Goal: Information Seeking & Learning: Learn about a topic

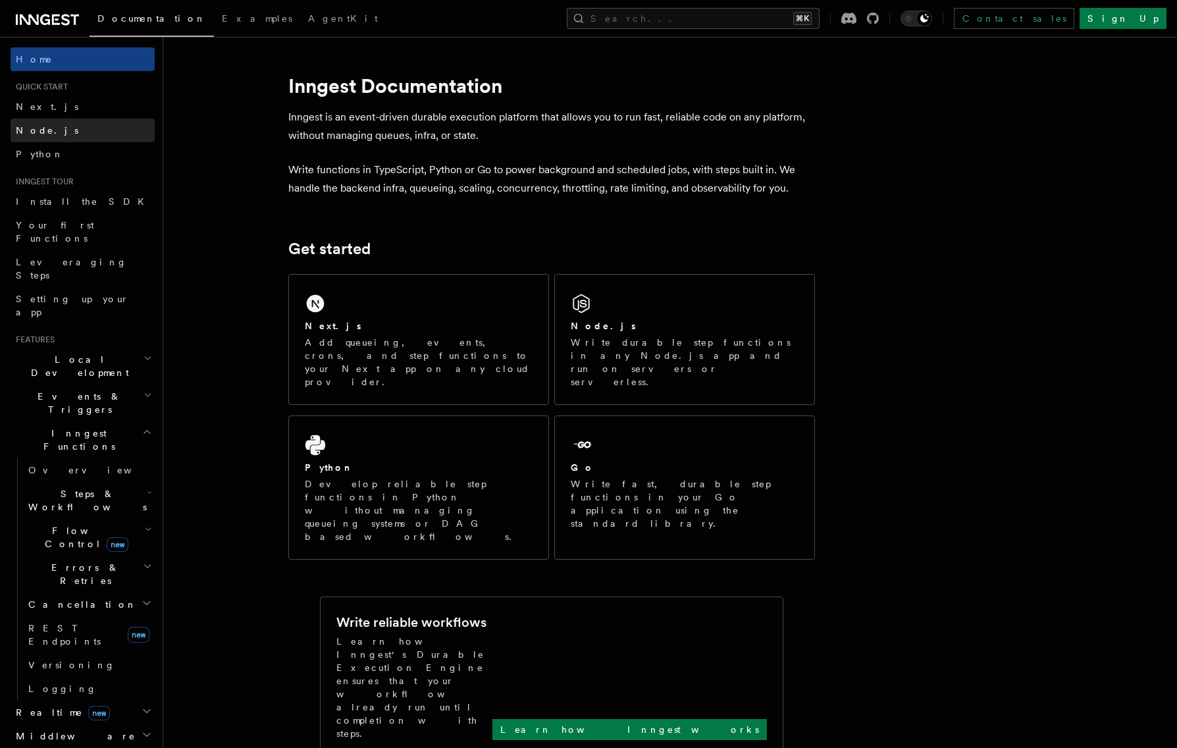
click at [113, 122] on link "Node.js" at bounding box center [83, 130] width 144 height 24
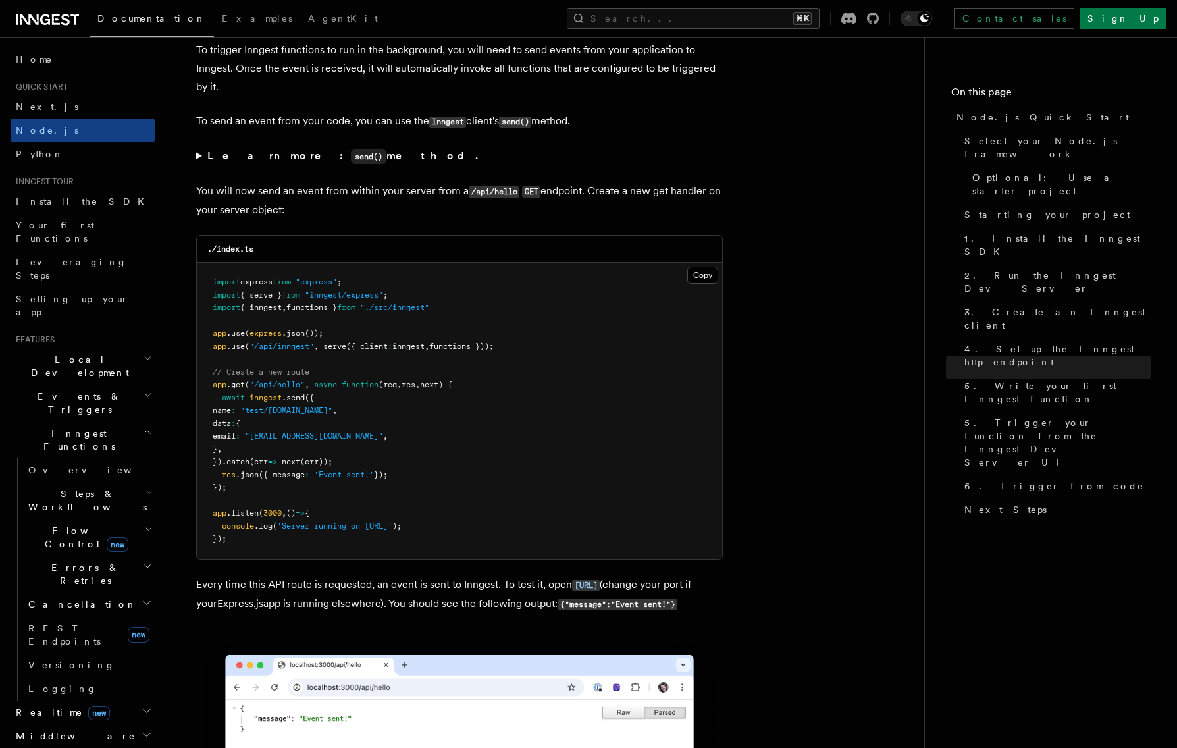
scroll to position [7034, 0]
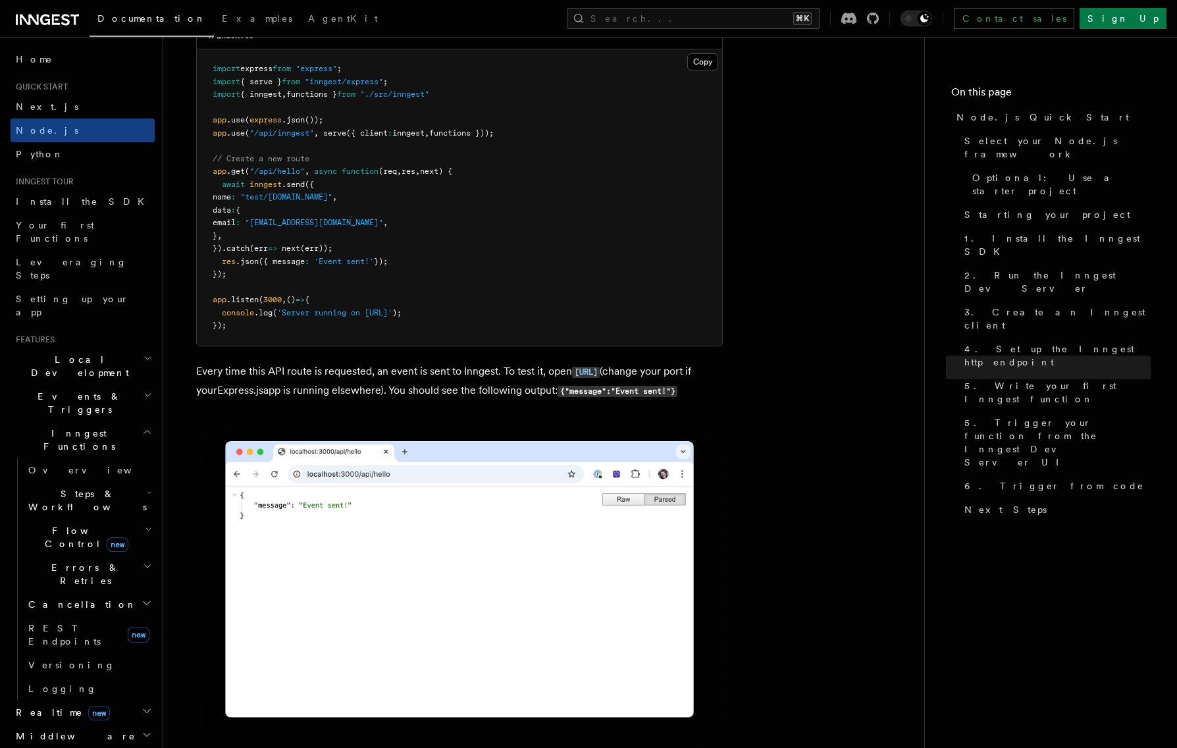
click at [111, 347] on h2 "Local Development" at bounding box center [83, 365] width 144 height 37
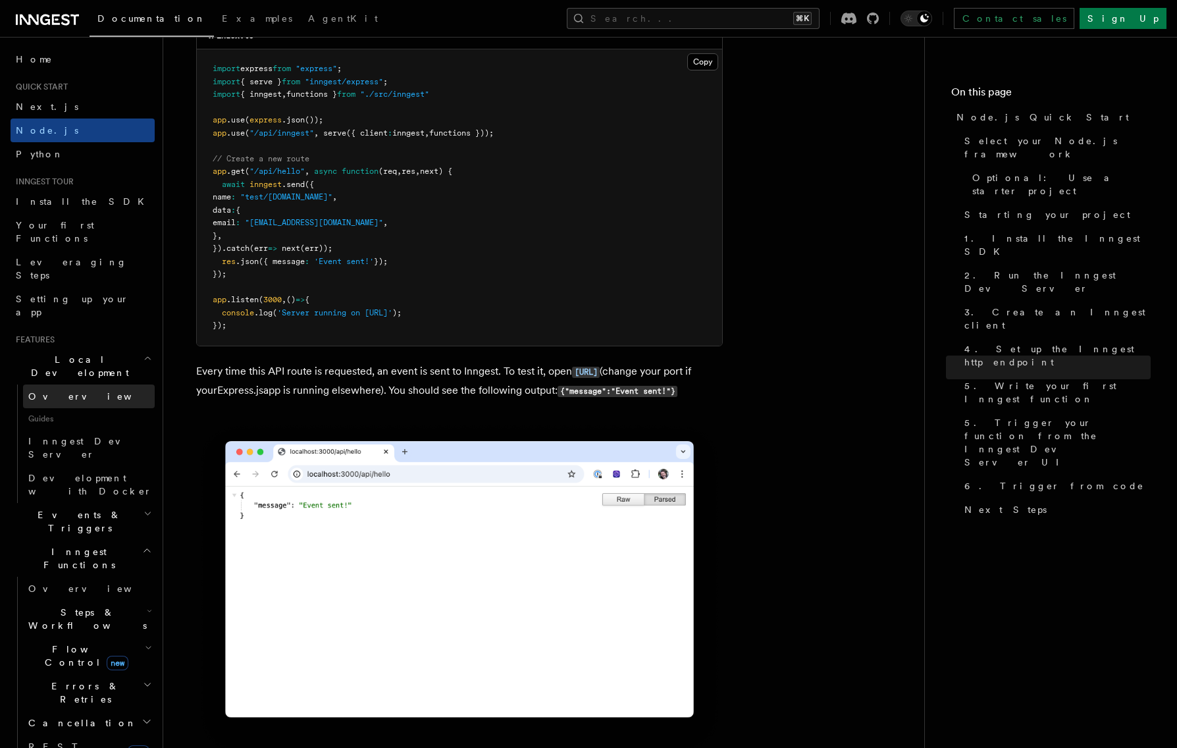
click at [101, 384] on link "Overview" at bounding box center [89, 396] width 132 height 24
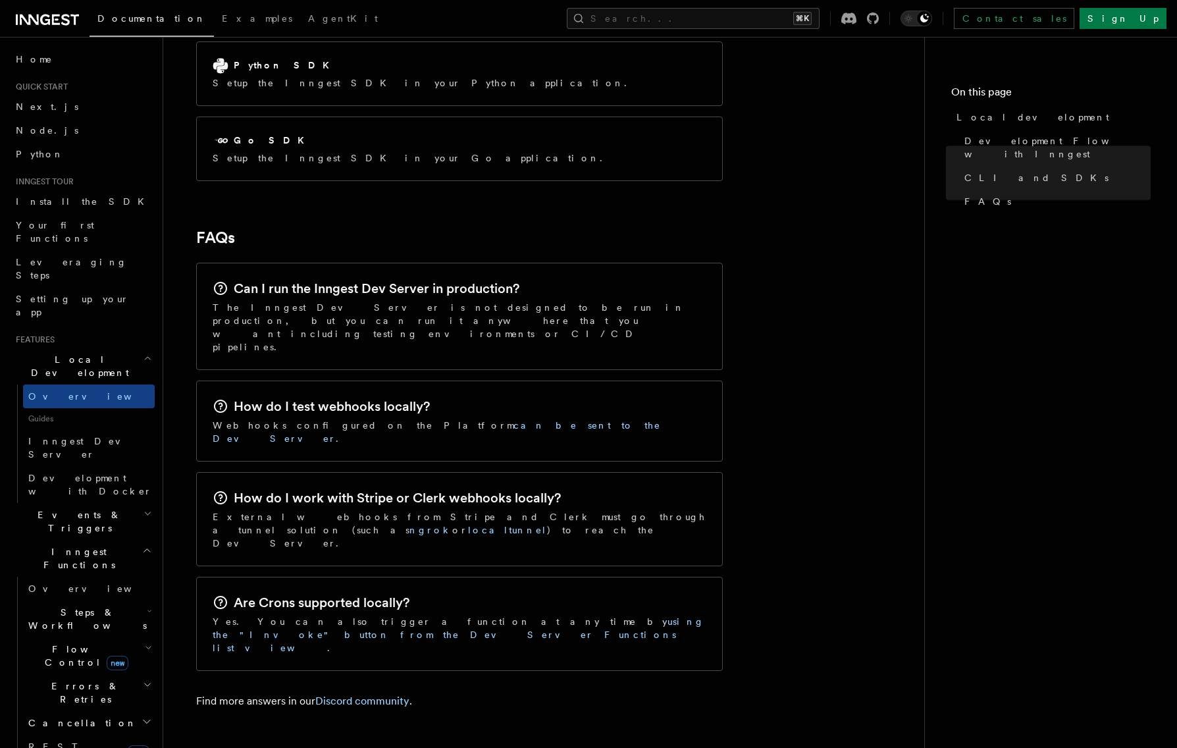
scroll to position [1871, 0]
click at [104, 436] on span "Inngest Dev Server" at bounding box center [84, 448] width 113 height 24
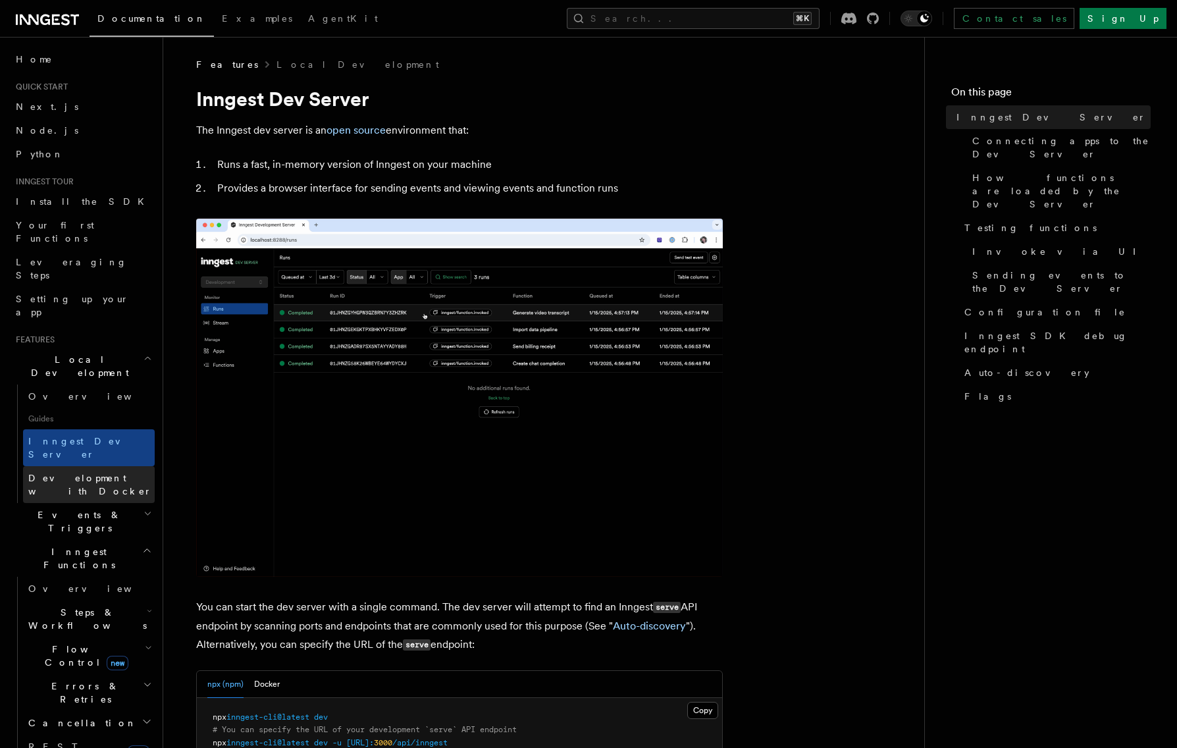
click at [99, 472] on span "Development with Docker" at bounding box center [90, 484] width 124 height 24
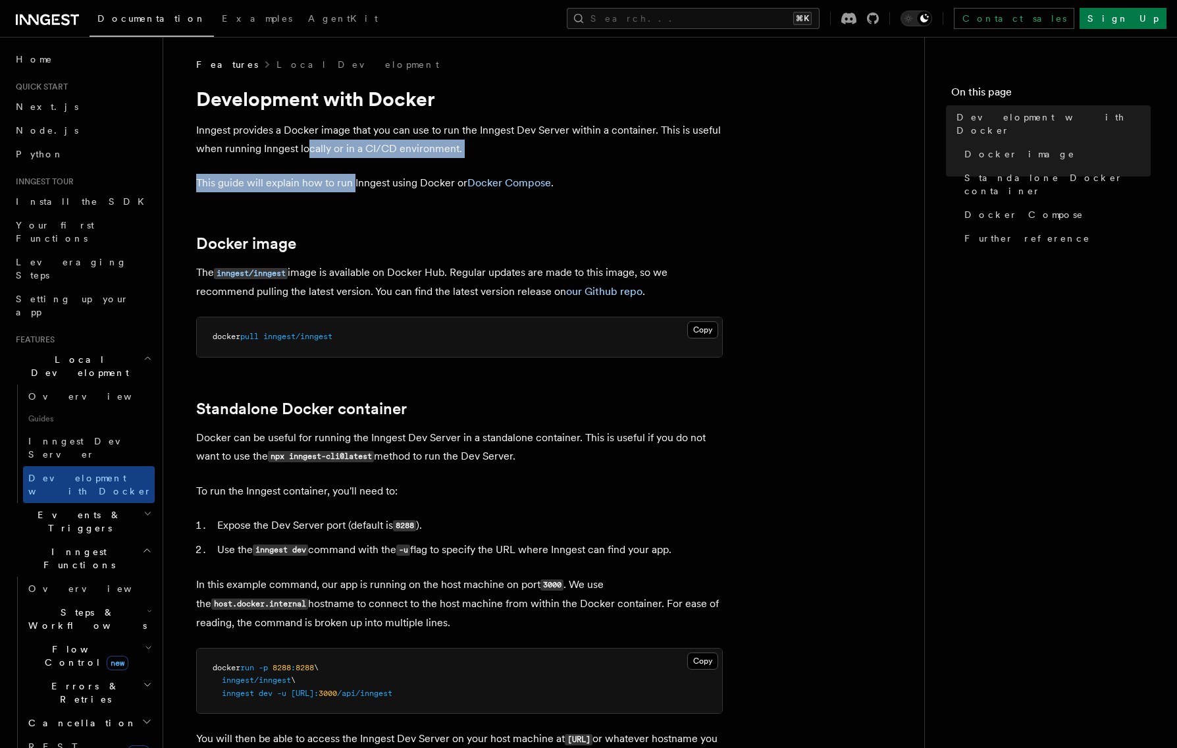
drag, startPoint x: 306, startPoint y: 140, endPoint x: 353, endPoint y: 174, distance: 57.5
click at [353, 174] on p "This guide will explain how to run Inngest using Docker or Docker Compose ." at bounding box center [459, 183] width 526 height 18
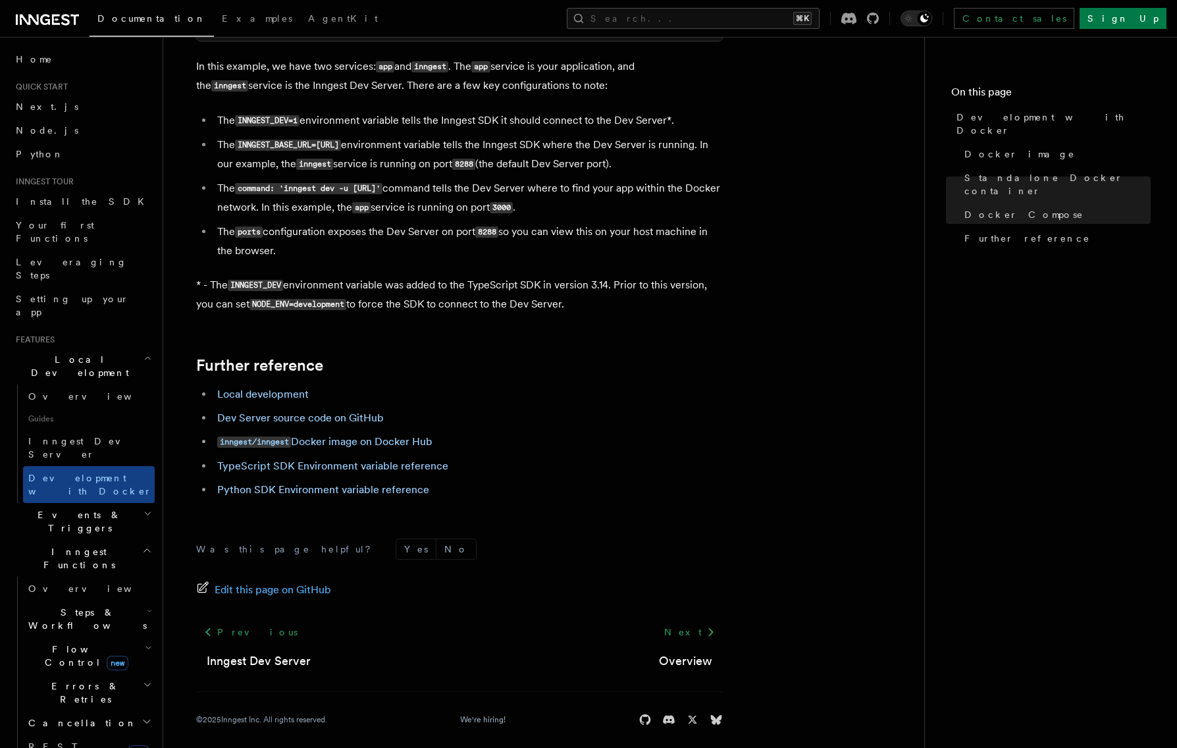
scroll to position [1186, 0]
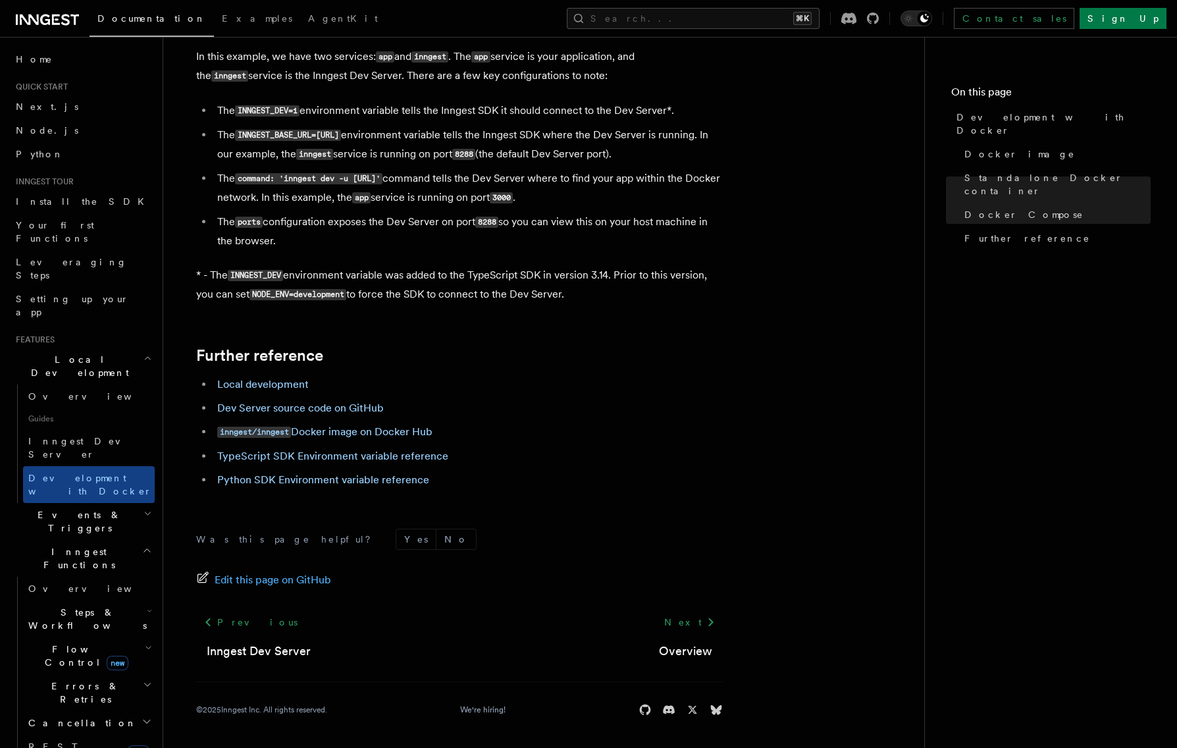
click at [106, 503] on h2 "Events & Triggers" at bounding box center [83, 521] width 144 height 37
click at [97, 540] on link "Overview" at bounding box center [89, 552] width 132 height 24
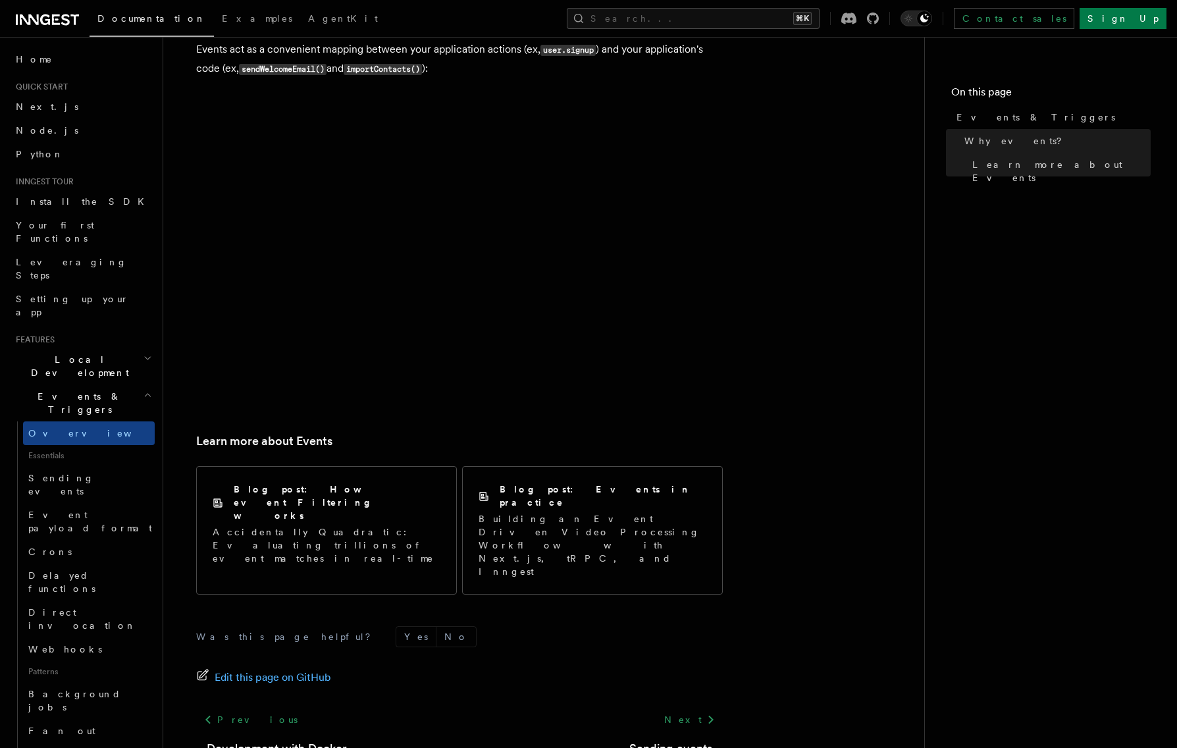
scroll to position [682, 0]
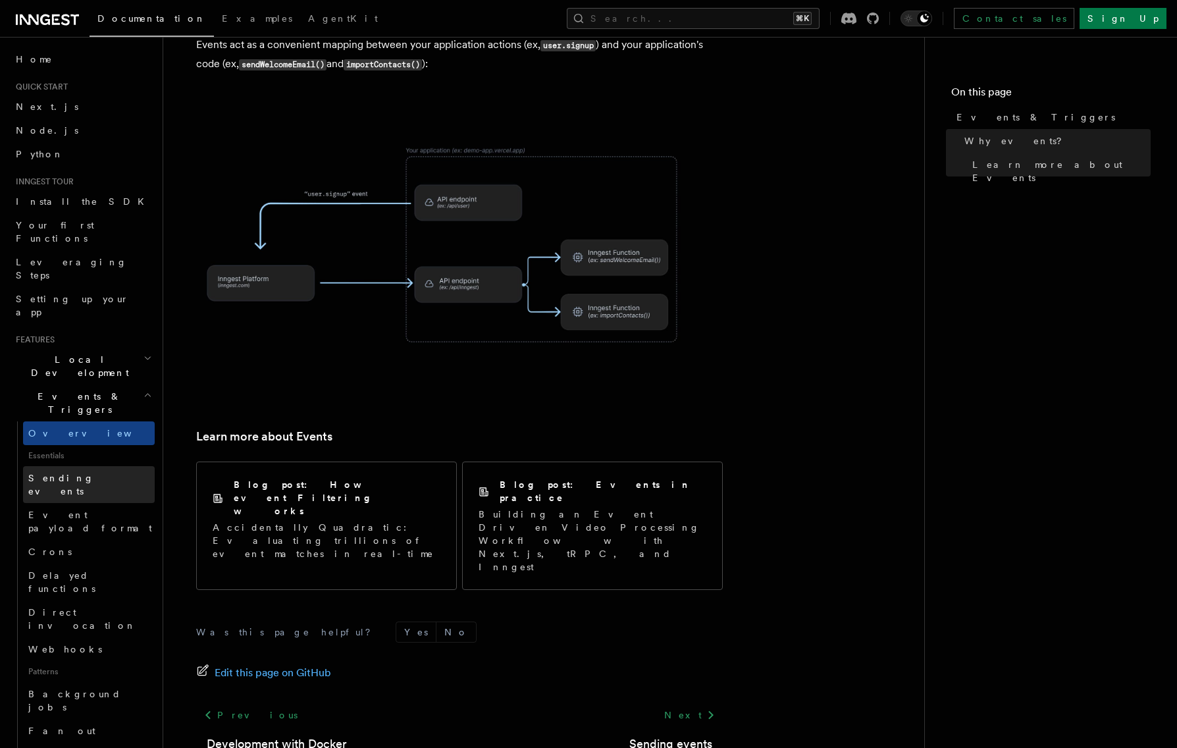
click at [93, 466] on link "Sending events" at bounding box center [89, 484] width 132 height 37
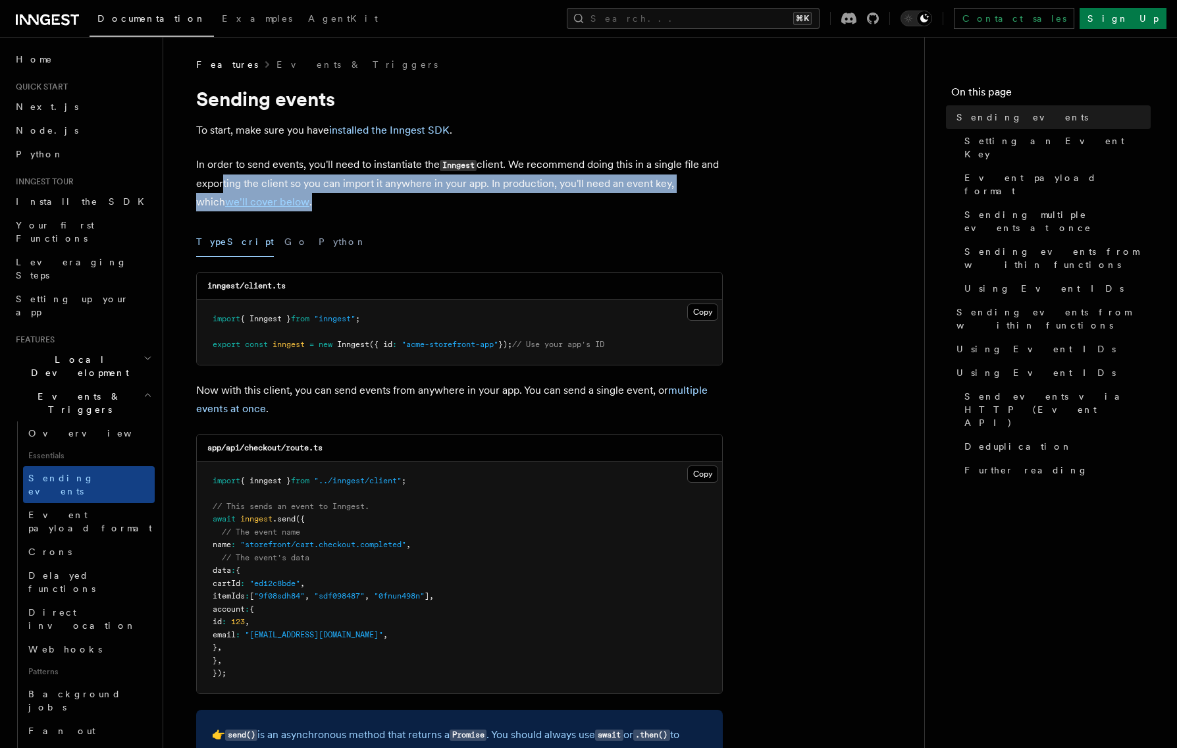
drag, startPoint x: 216, startPoint y: 185, endPoint x: 388, endPoint y: 201, distance: 171.8
click at [388, 201] on p "In order to send events, you'll need to instantiate the Inngest client. We reco…" at bounding box center [459, 183] width 526 height 56
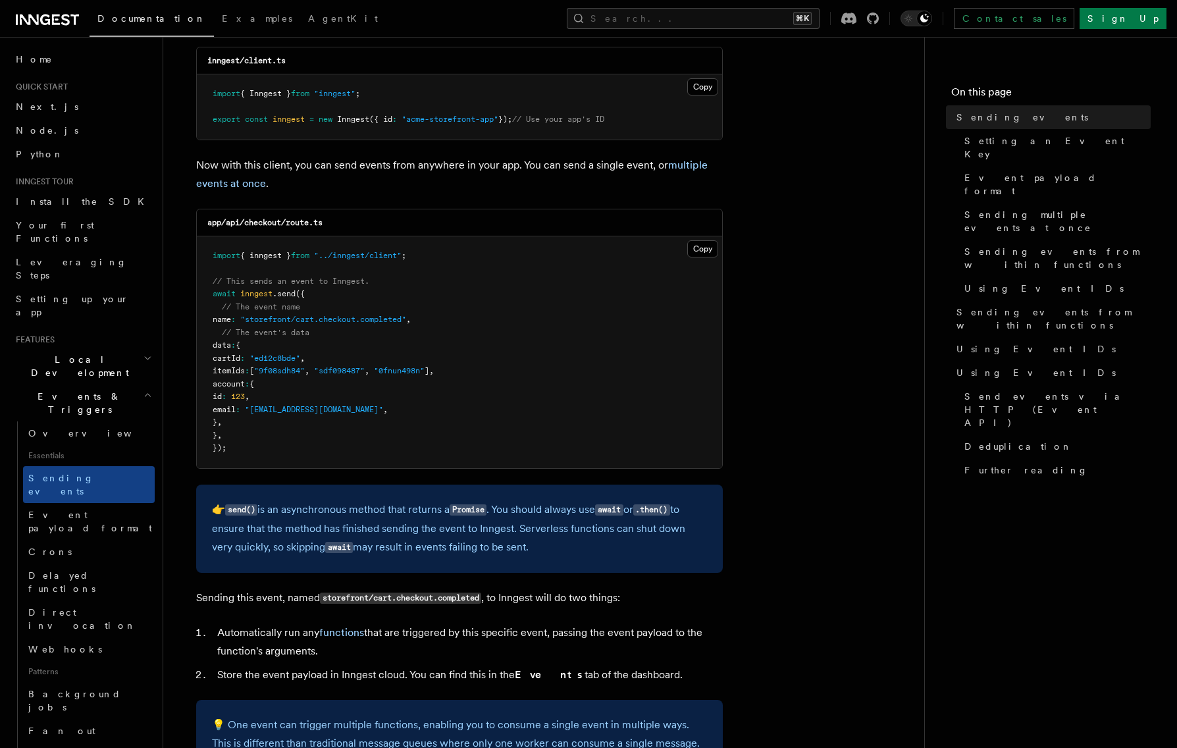
scroll to position [260, 0]
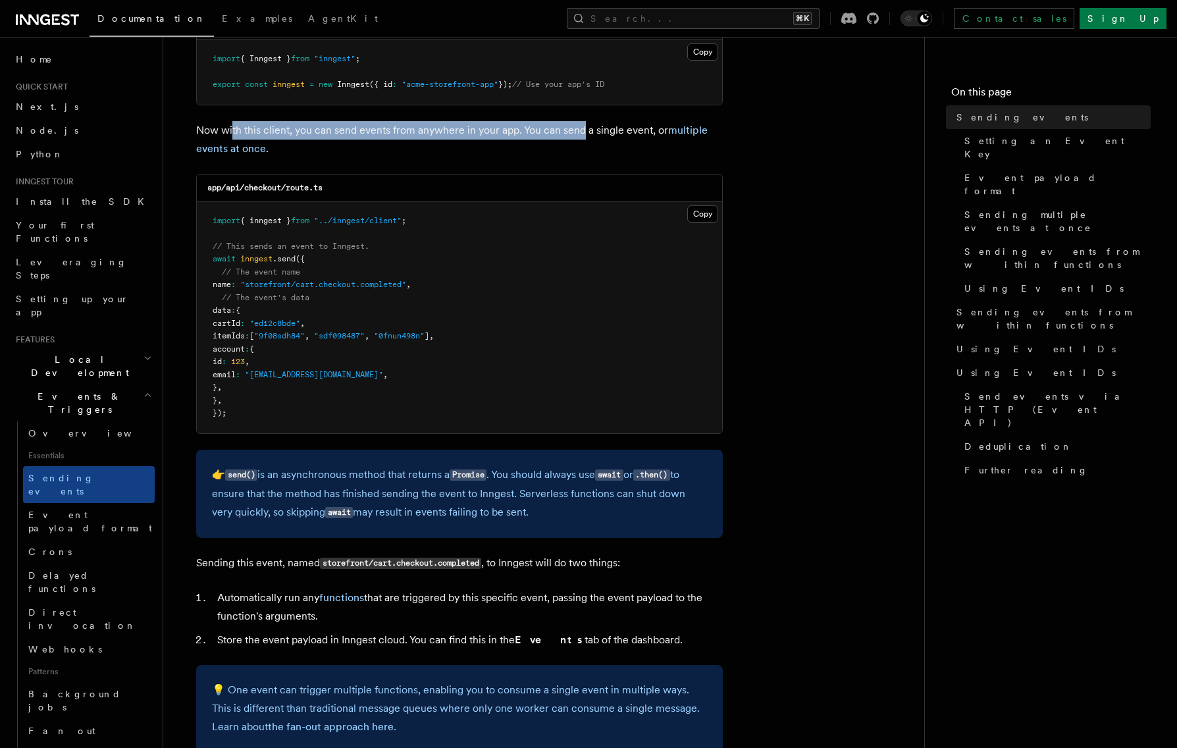
drag, startPoint x: 234, startPoint y: 130, endPoint x: 580, endPoint y: 136, distance: 346.8
click at [580, 136] on p "Now with this client, you can send events from anywhere in your app. You can se…" at bounding box center [459, 139] width 526 height 37
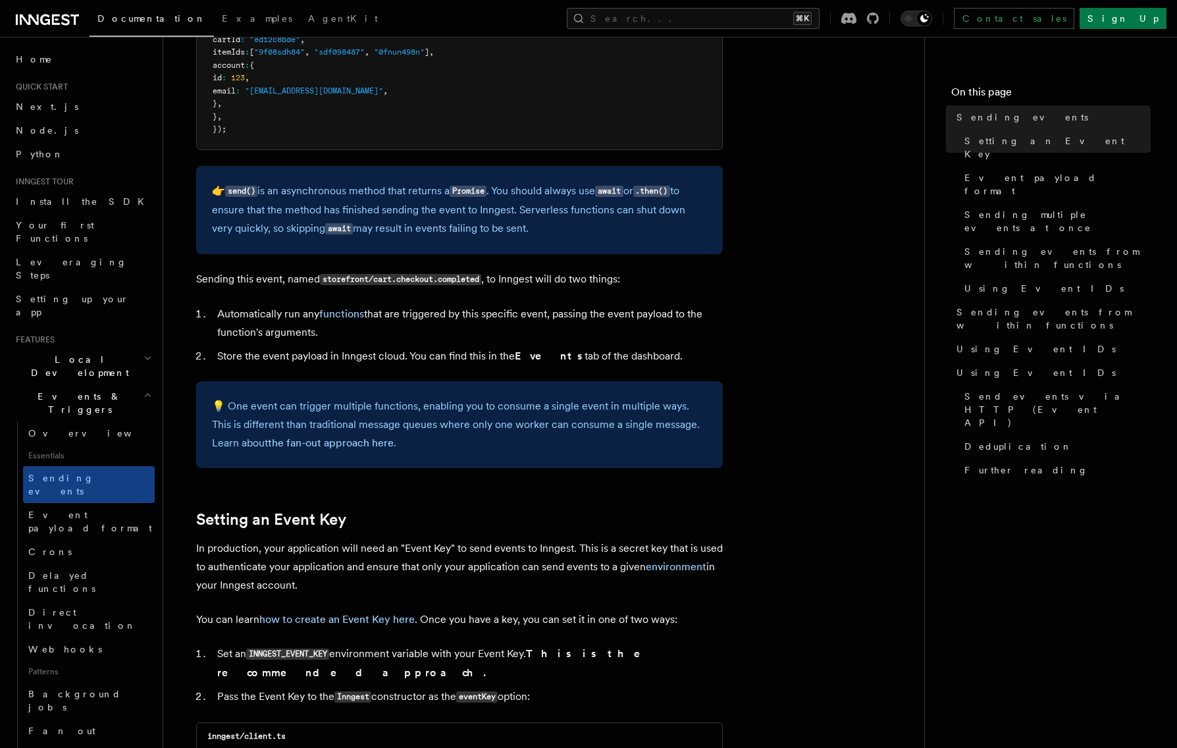
scroll to position [551, 0]
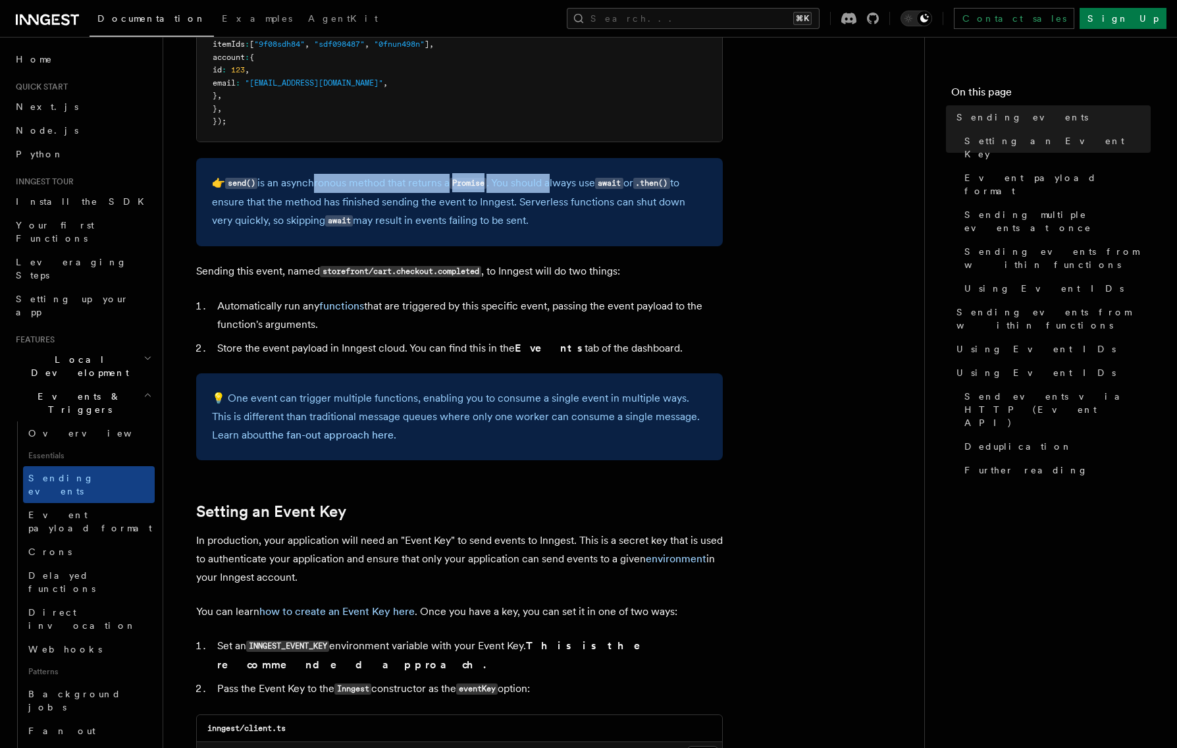
drag, startPoint x: 313, startPoint y: 179, endPoint x: 554, endPoint y: 179, distance: 241.5
click at [554, 179] on p "👉 send() is an asynchronous method that returns a Promise . You should always u…" at bounding box center [459, 202] width 495 height 57
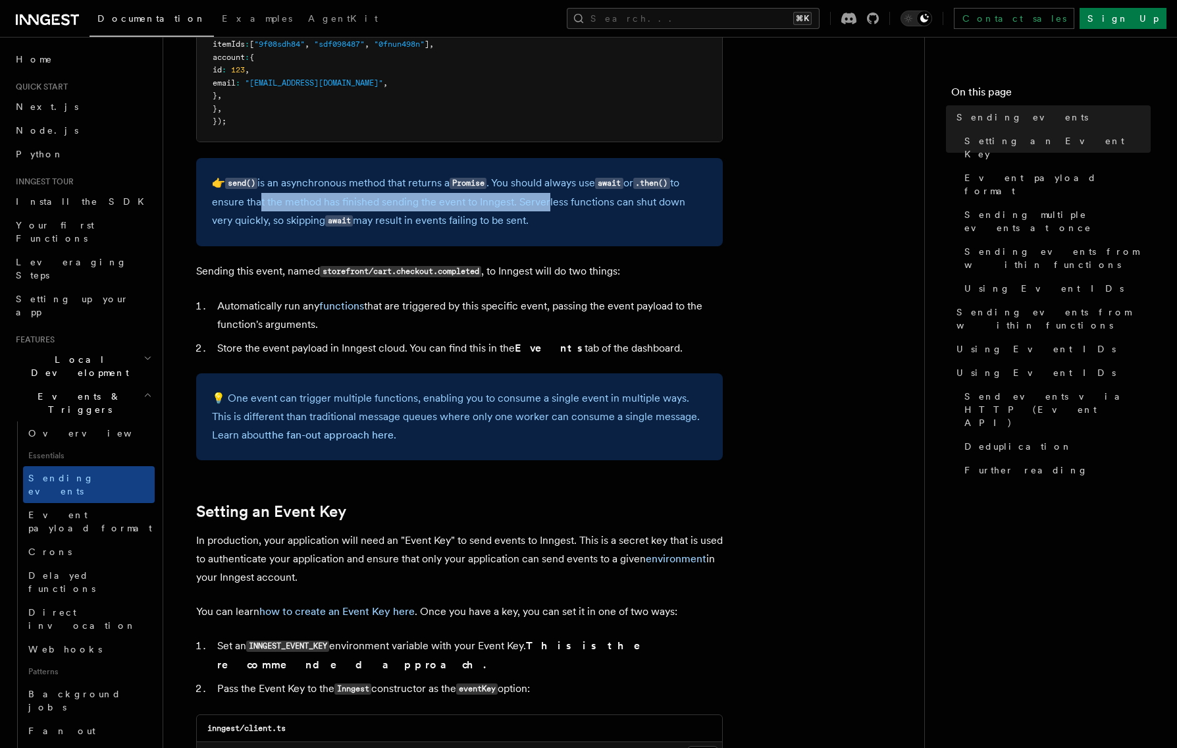
drag, startPoint x: 255, startPoint y: 206, endPoint x: 546, endPoint y: 203, distance: 290.2
click at [546, 203] on p "👉 send() is an asynchronous method that returns a Promise . You should always u…" at bounding box center [459, 202] width 495 height 57
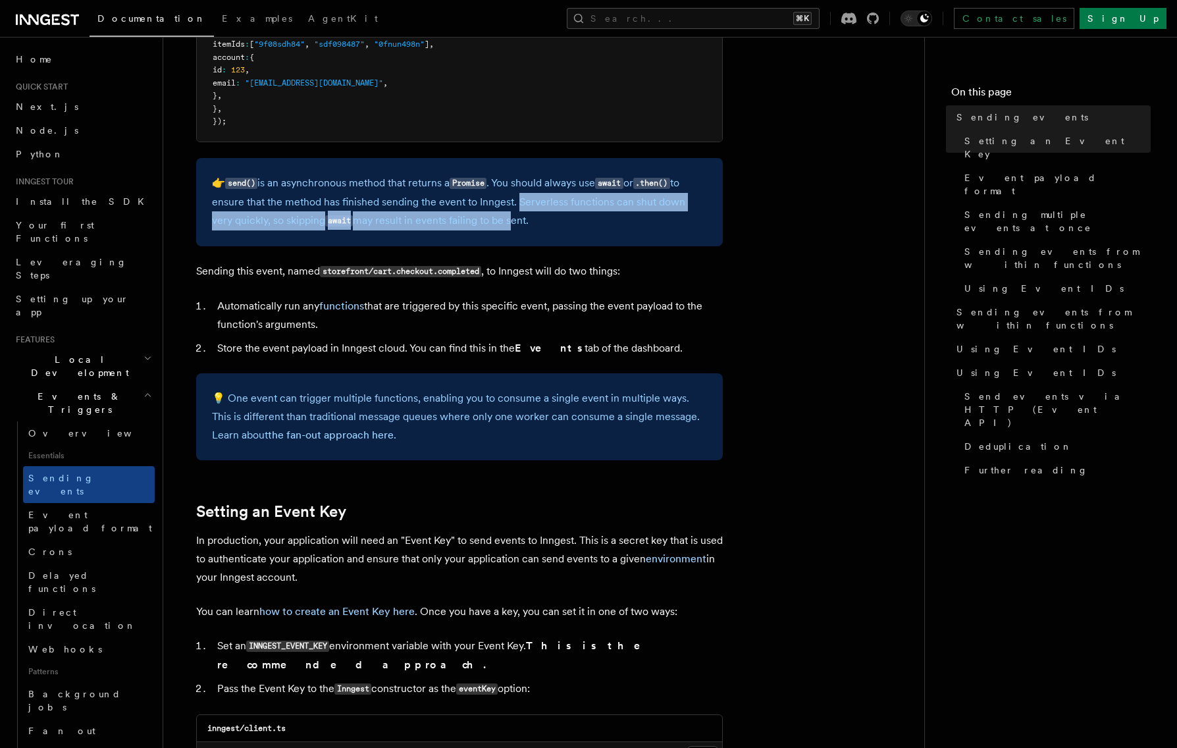
drag, startPoint x: 515, startPoint y: 205, endPoint x: 490, endPoint y: 215, distance: 27.1
click at [490, 215] on p "👉 send() is an asynchronous method that returns a Promise . You should always u…" at bounding box center [459, 202] width 495 height 57
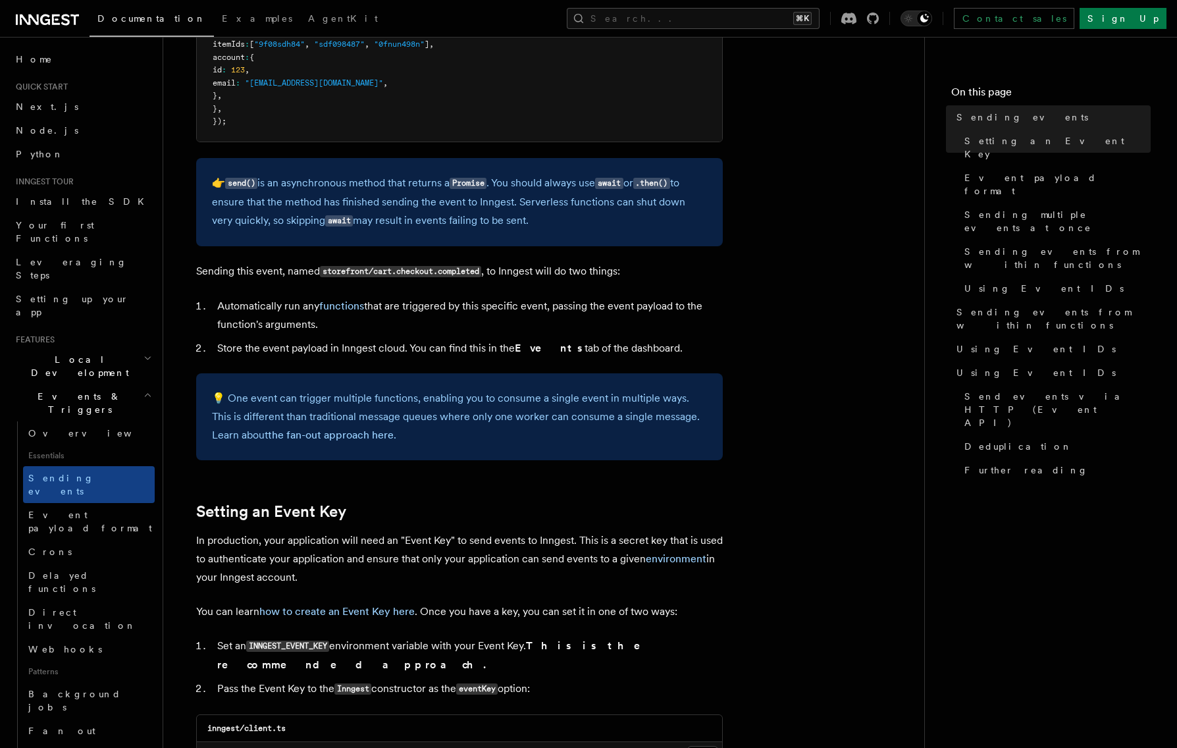
drag, startPoint x: 270, startPoint y: 224, endPoint x: 486, endPoint y: 222, distance: 215.8
click at [486, 222] on p "👉 send() is an asynchronous method that returns a Promise . You should always u…" at bounding box center [459, 202] width 495 height 57
drag, startPoint x: 420, startPoint y: 218, endPoint x: 582, endPoint y: 216, distance: 161.9
click at [574, 216] on p "👉 send() is an asynchronous method that returns a Promise . You should always u…" at bounding box center [459, 202] width 495 height 57
click at [582, 216] on p "👉 send() is an asynchronous method that returns a Promise . You should always u…" at bounding box center [459, 202] width 495 height 57
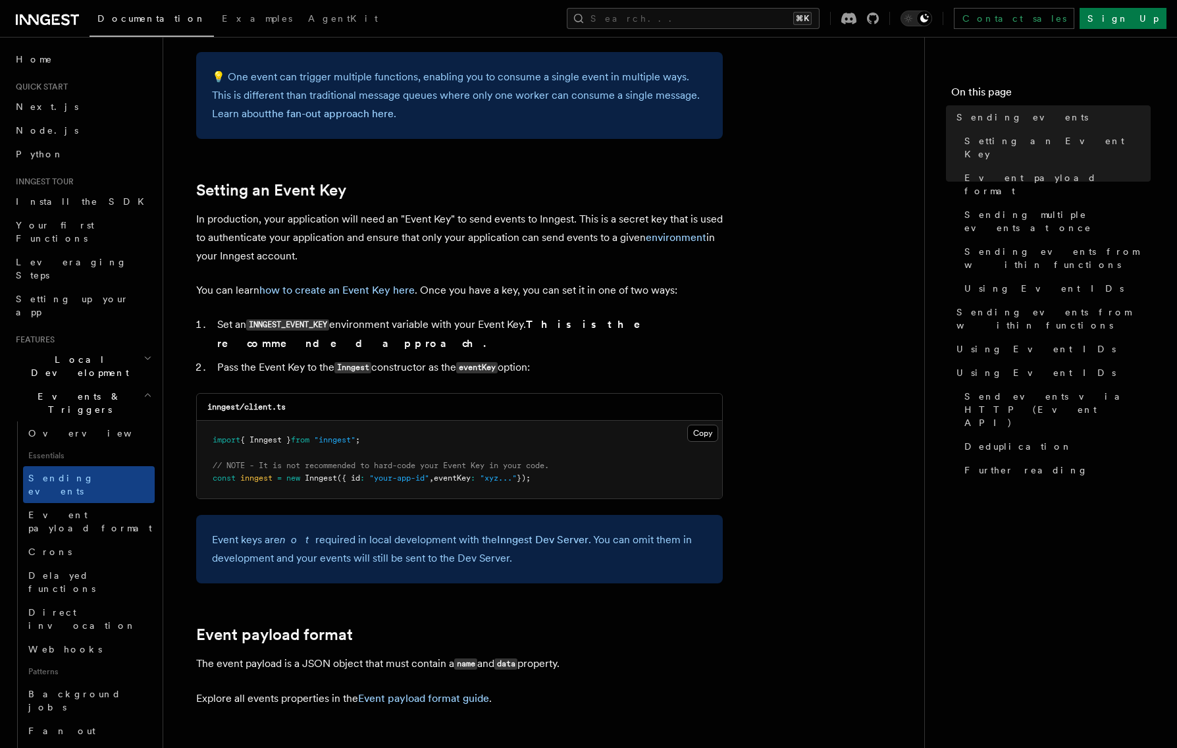
scroll to position [929, 0]
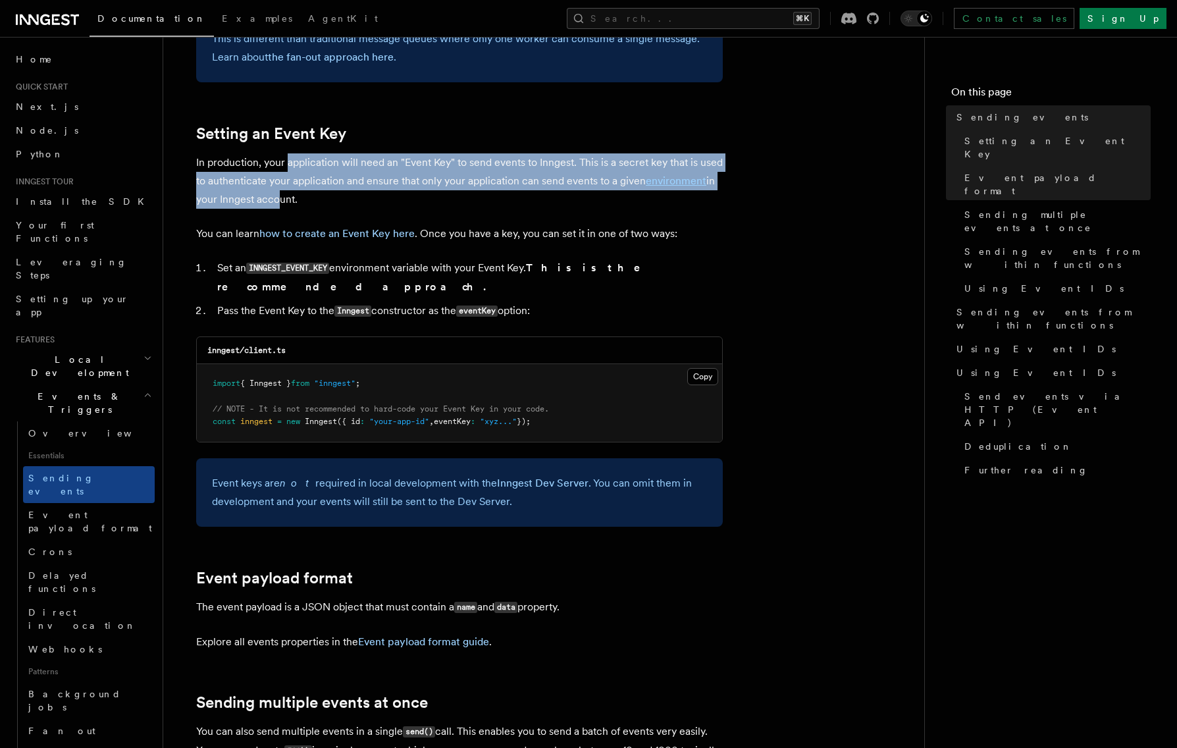
drag, startPoint x: 286, startPoint y: 168, endPoint x: 278, endPoint y: 207, distance: 38.8
click at [277, 207] on p "In production, your application will need an "Event Key" to send events to Inng…" at bounding box center [459, 180] width 526 height 55
click at [278, 207] on p "In production, your application will need an "Event Key" to send events to Inng…" at bounding box center [459, 180] width 526 height 55
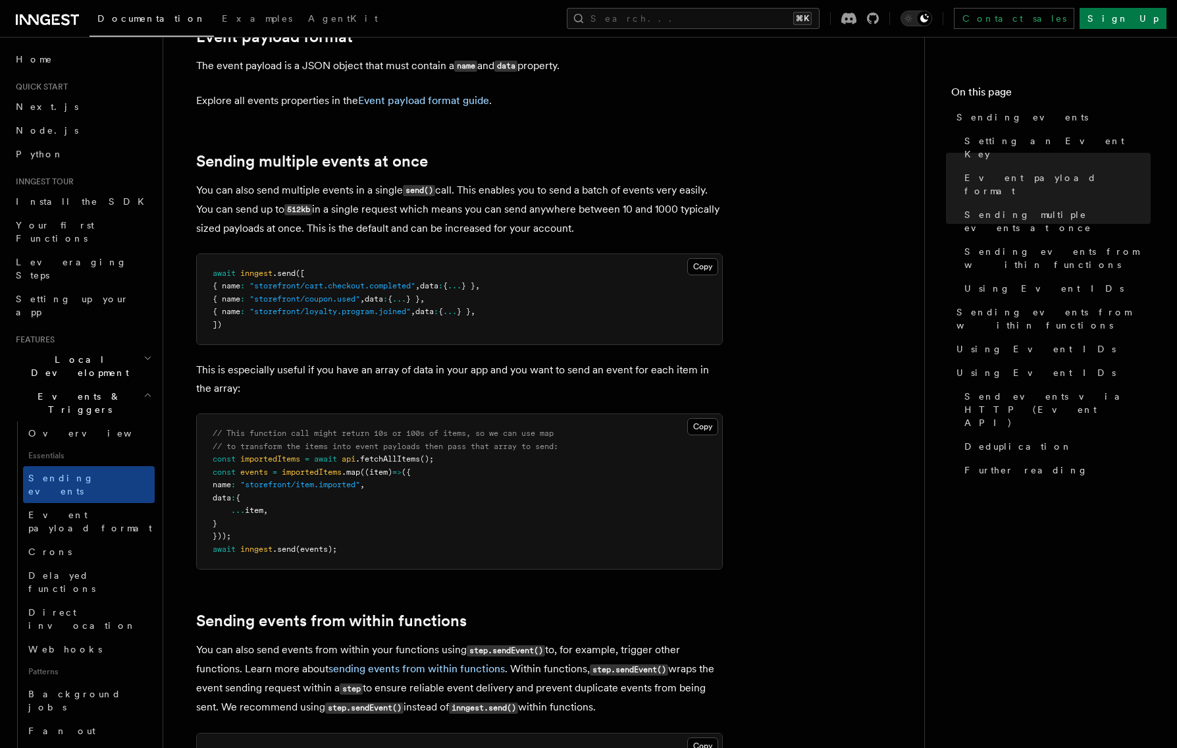
scroll to position [1490, 0]
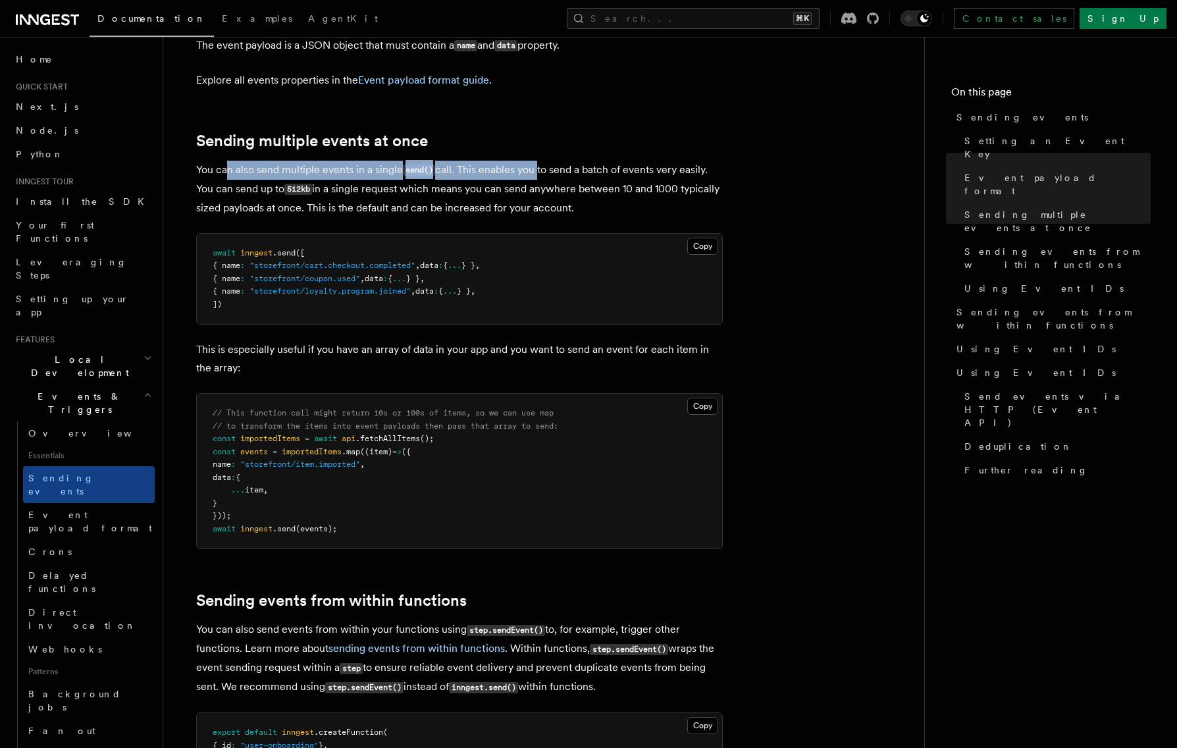
drag, startPoint x: 220, startPoint y: 152, endPoint x: 536, endPoint y: 151, distance: 315.9
click at [536, 161] on p "You can also send multiple events in a single send() call. This enables you to …" at bounding box center [459, 189] width 526 height 57
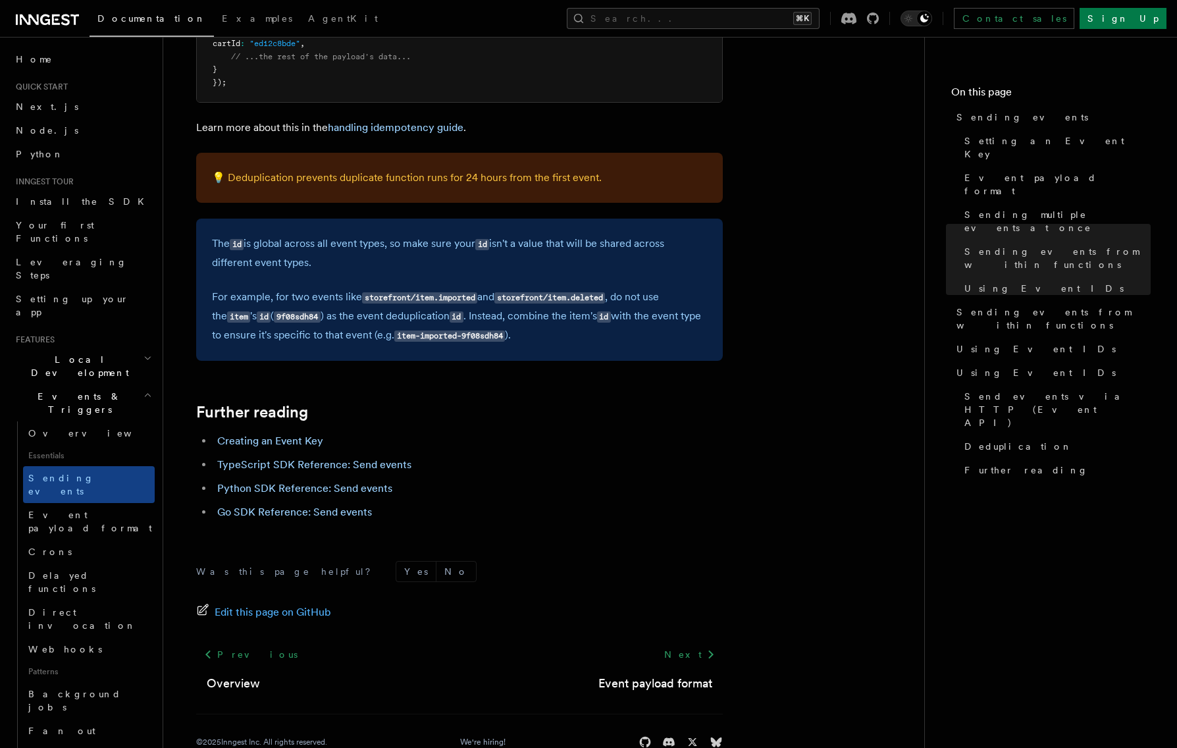
scroll to position [3612, 0]
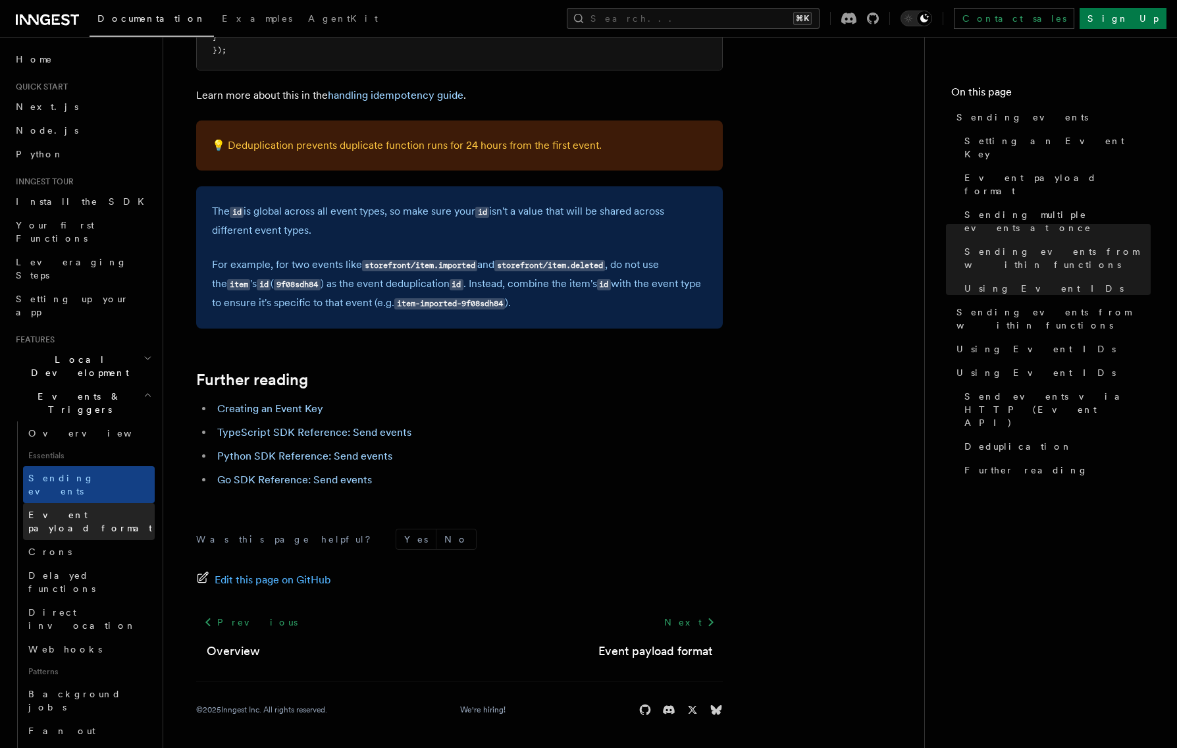
click at [72, 509] on span "Event payload format" at bounding box center [90, 521] width 124 height 24
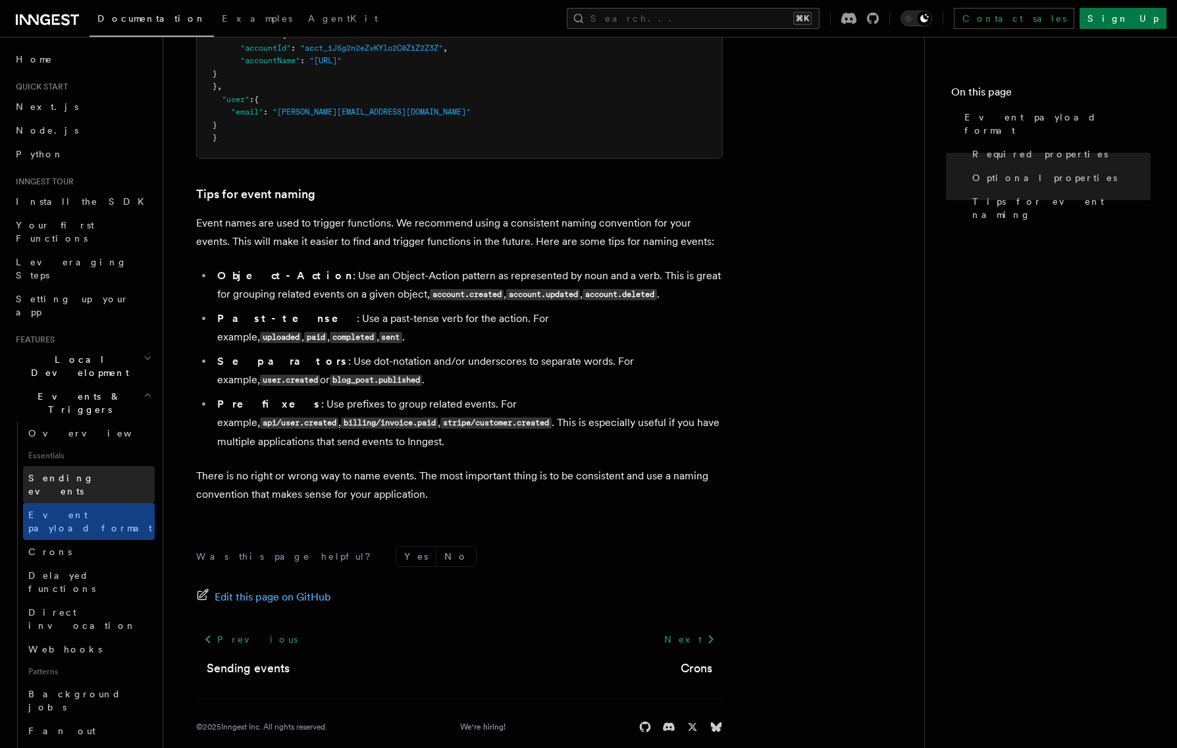
scroll to position [727, 0]
click at [84, 540] on link "Crons" at bounding box center [89, 552] width 132 height 24
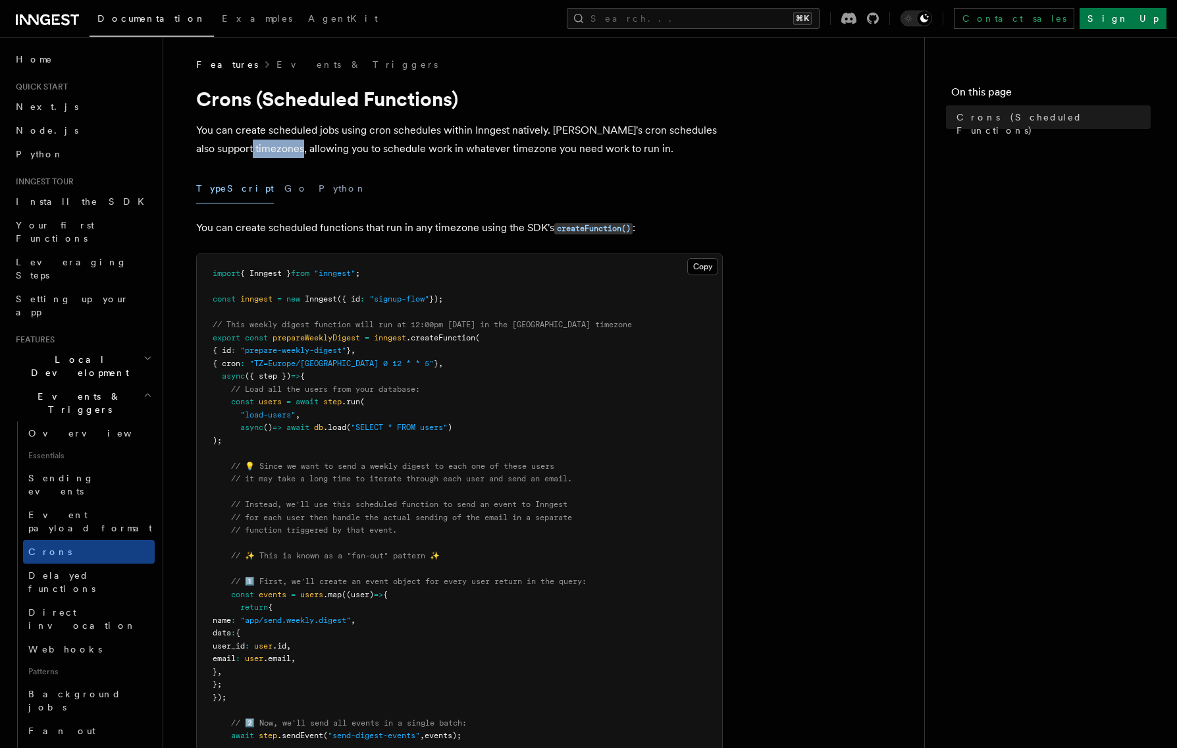
drag, startPoint x: 260, startPoint y: 140, endPoint x: 306, endPoint y: 157, distance: 49.4
click at [306, 157] on p "You can create scheduled jobs using cron schedules within Inngest natively. [PE…" at bounding box center [459, 139] width 526 height 37
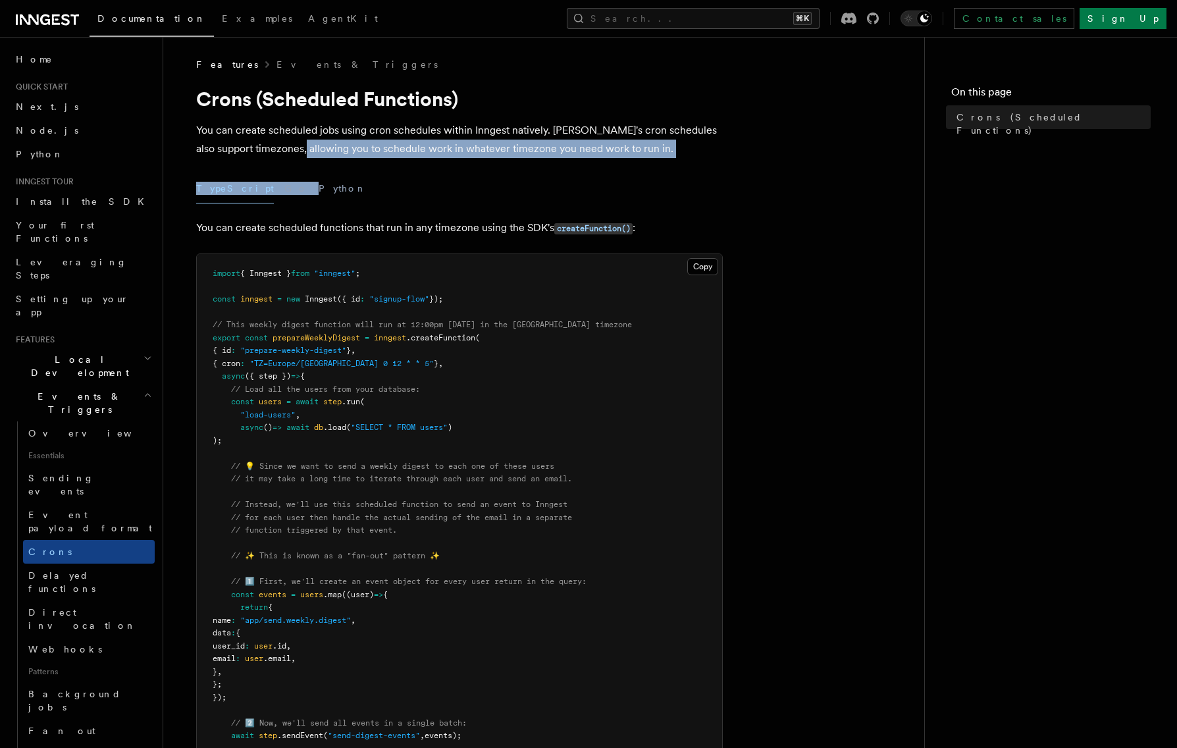
drag, startPoint x: 309, startPoint y: 149, endPoint x: 519, endPoint y: 164, distance: 210.4
click at [519, 164] on article "Features Events & Triggers Crons (Scheduled Functions) You can create scheduled…" at bounding box center [543, 751] width 719 height 1386
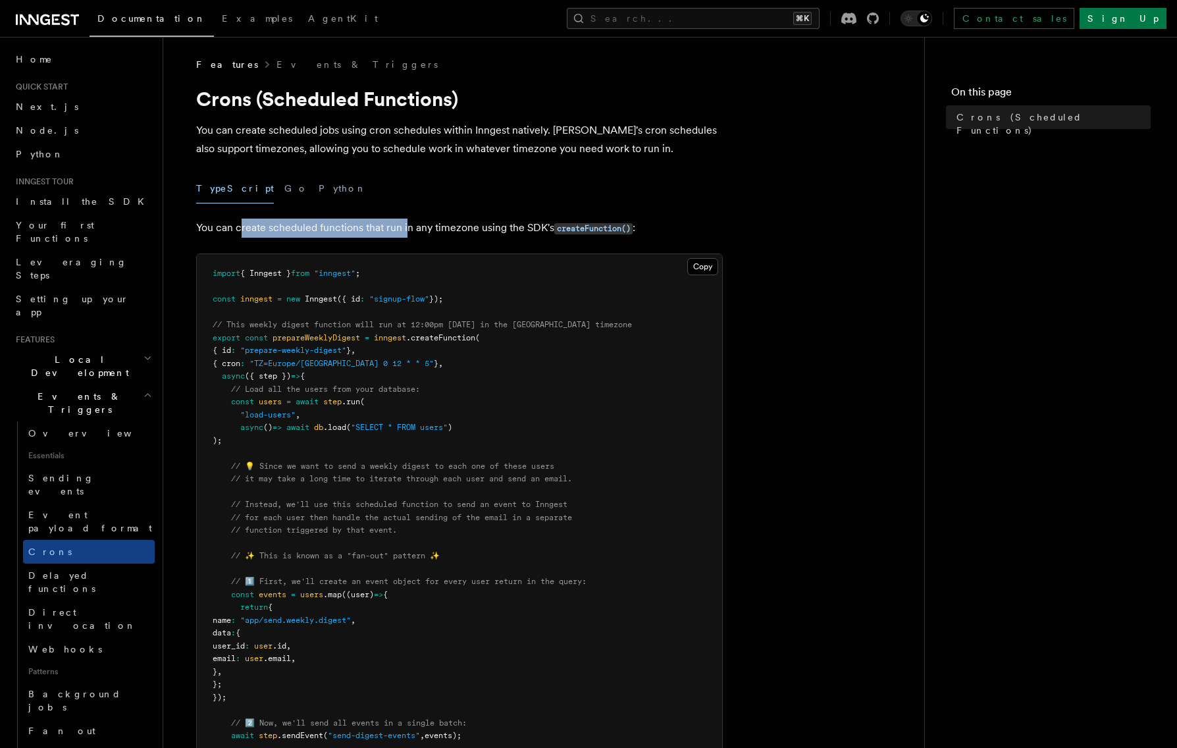
drag, startPoint x: 238, startPoint y: 229, endPoint x: 407, endPoint y: 227, distance: 168.5
click at [407, 227] on p "You can create scheduled functions that run in any timezone using the SDK's cre…" at bounding box center [459, 227] width 526 height 19
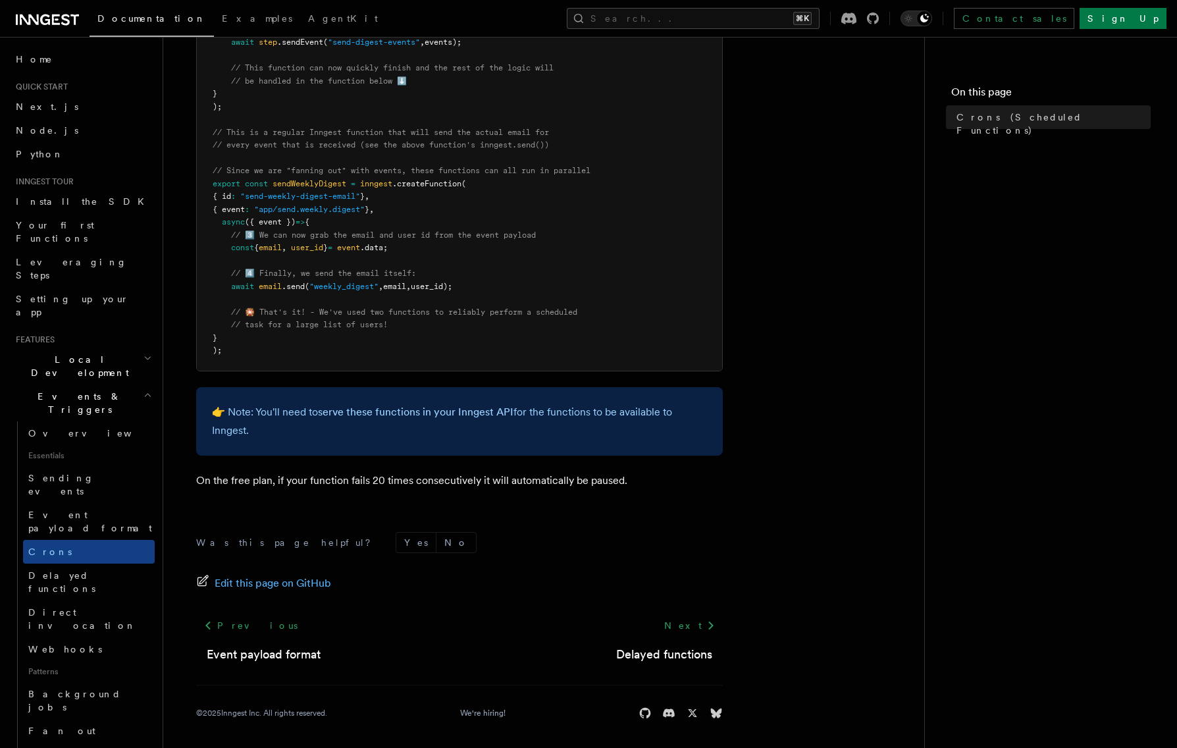
scroll to position [695, 0]
click at [77, 570] on span "Delayed functions" at bounding box center [61, 582] width 67 height 24
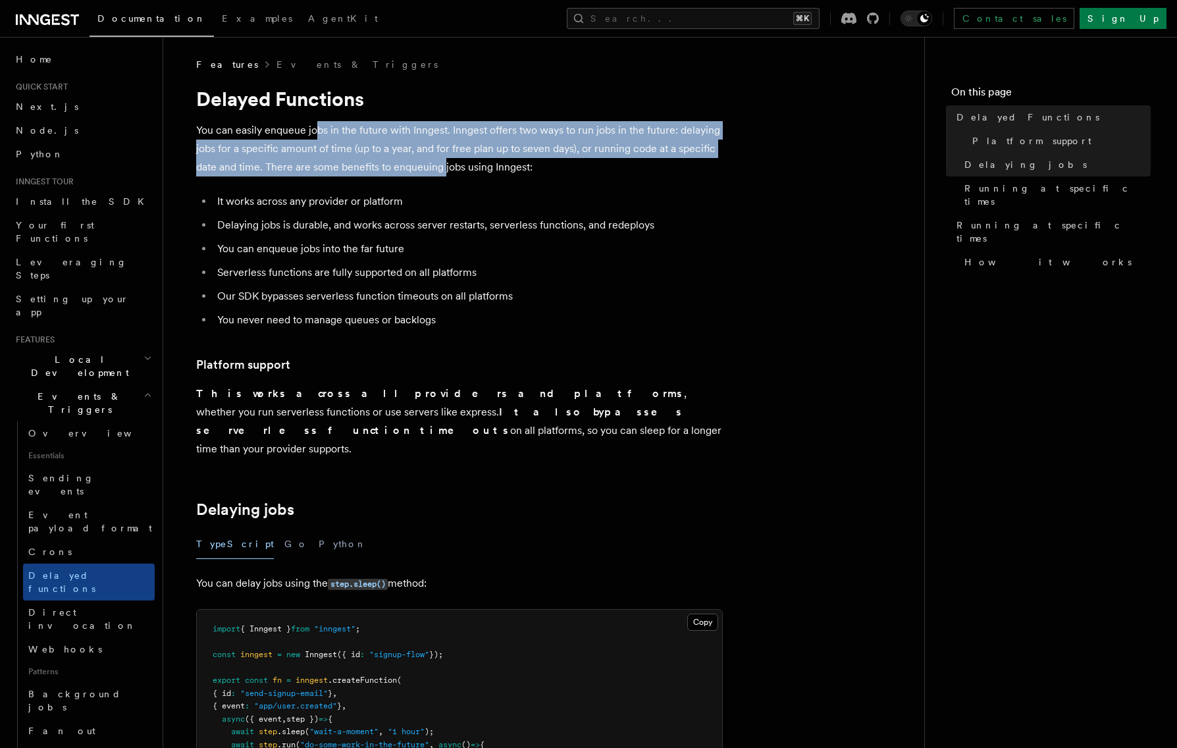
drag, startPoint x: 316, startPoint y: 134, endPoint x: 438, endPoint y: 167, distance: 126.7
click at [442, 167] on p "You can easily enqueue jobs in the future with Inngest. Inngest offers two ways…" at bounding box center [459, 148] width 526 height 55
click at [438, 167] on p "You can easily enqueue jobs in the future with Inngest. Inngest offers two ways…" at bounding box center [459, 148] width 526 height 55
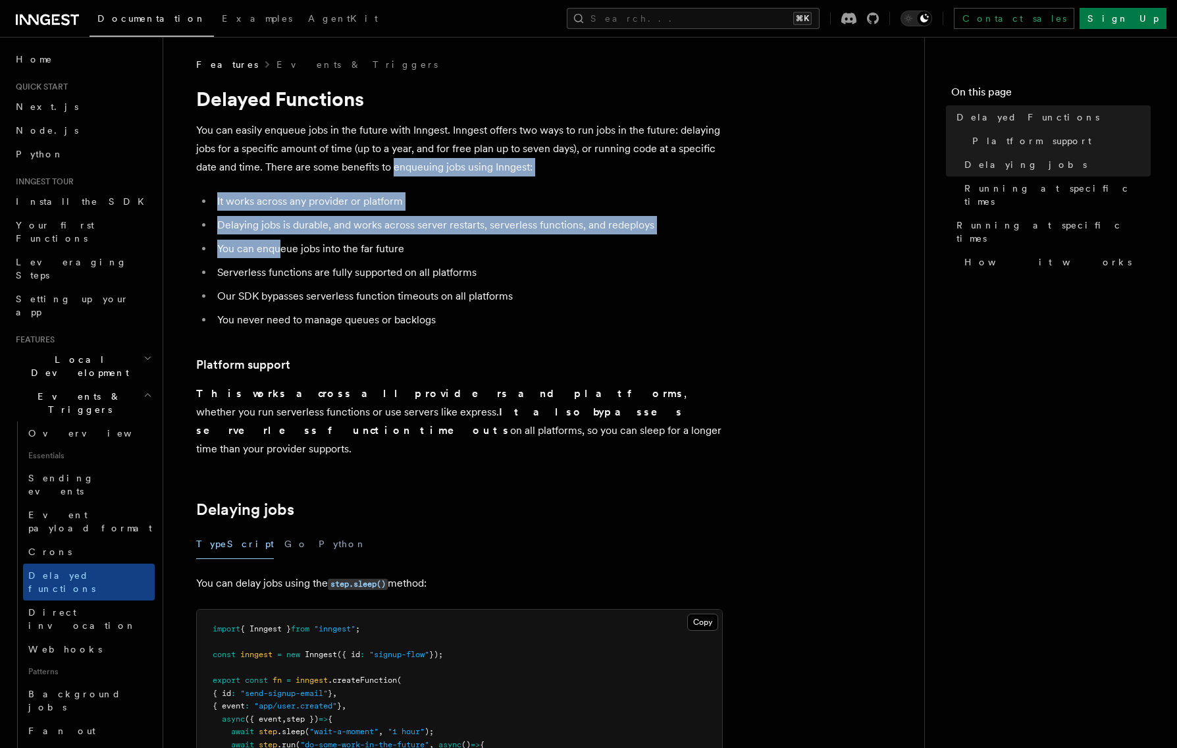
drag, startPoint x: 391, startPoint y: 168, endPoint x: 280, endPoint y: 245, distance: 135.1
click at [280, 245] on li "You can enqueue jobs into the far future" at bounding box center [467, 249] width 509 height 18
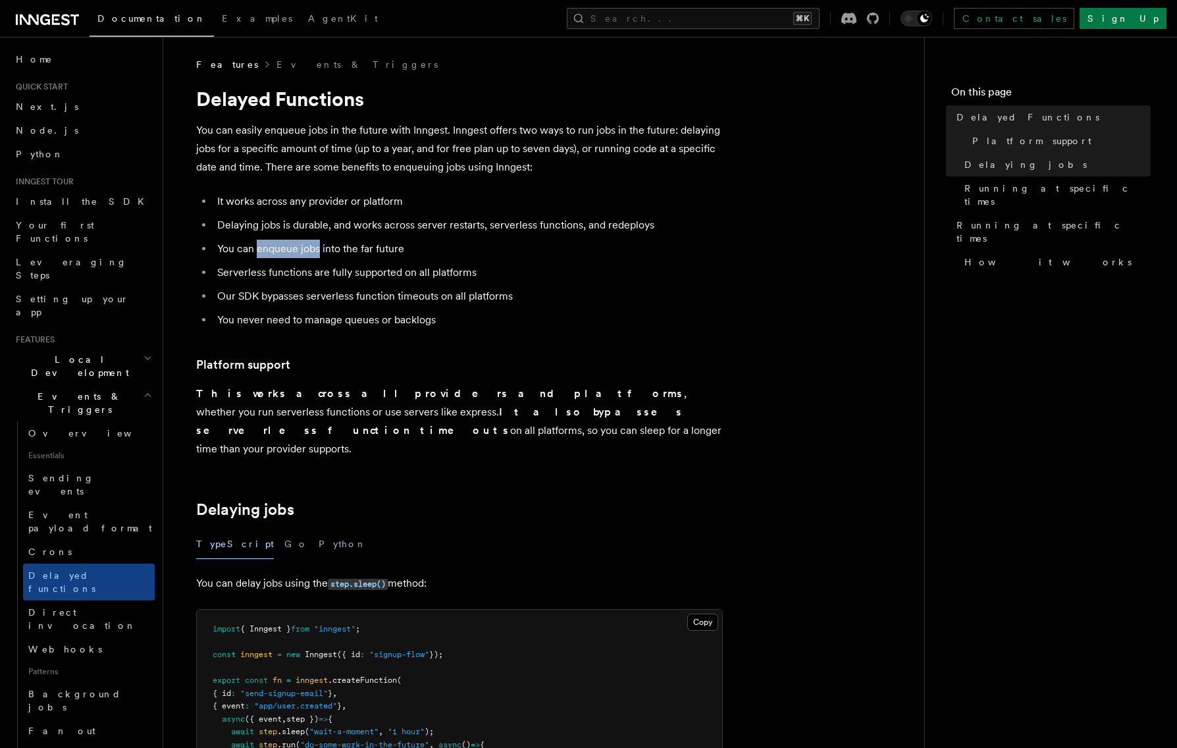
drag, startPoint x: 280, startPoint y: 245, endPoint x: 309, endPoint y: 246, distance: 29.0
click at [309, 246] on li "You can enqueue jobs into the far future" at bounding box center [467, 249] width 509 height 18
drag, startPoint x: 245, startPoint y: 284, endPoint x: 320, endPoint y: 280, distance: 74.4
click at [318, 280] on li "Serverless functions are fully supported on all platforms" at bounding box center [467, 272] width 509 height 18
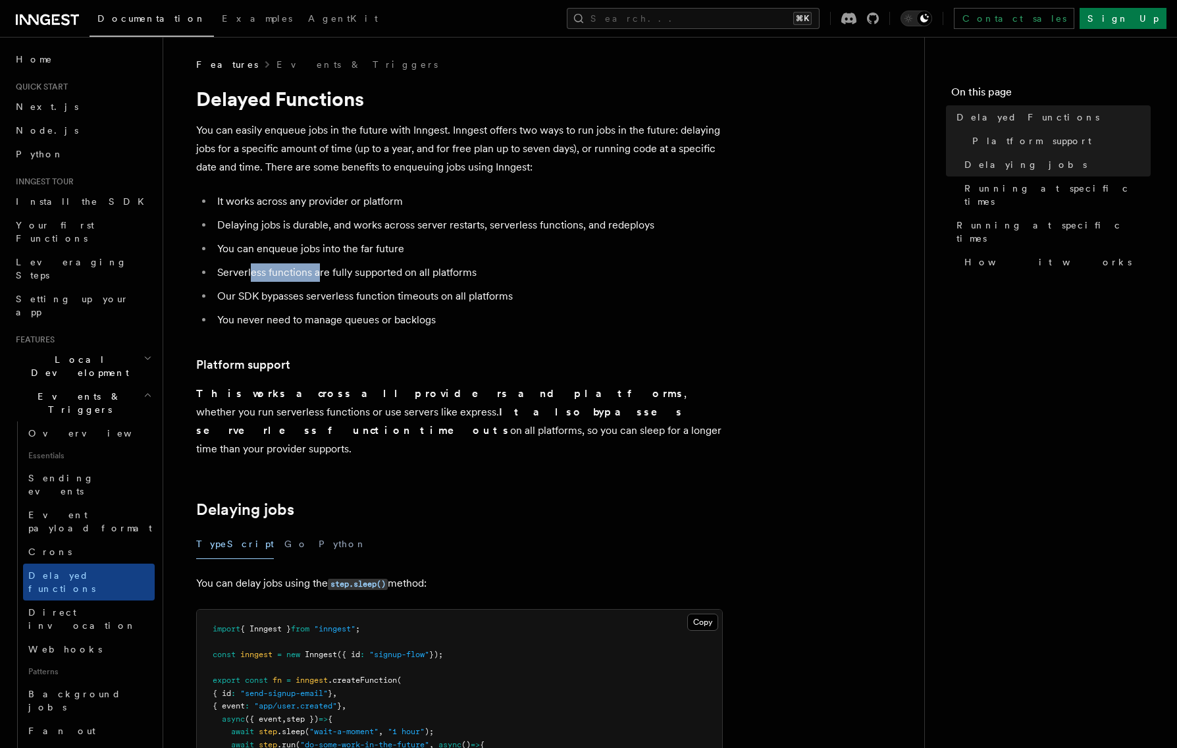
click at [320, 280] on li "Serverless functions are fully supported on all platforms" at bounding box center [467, 272] width 509 height 18
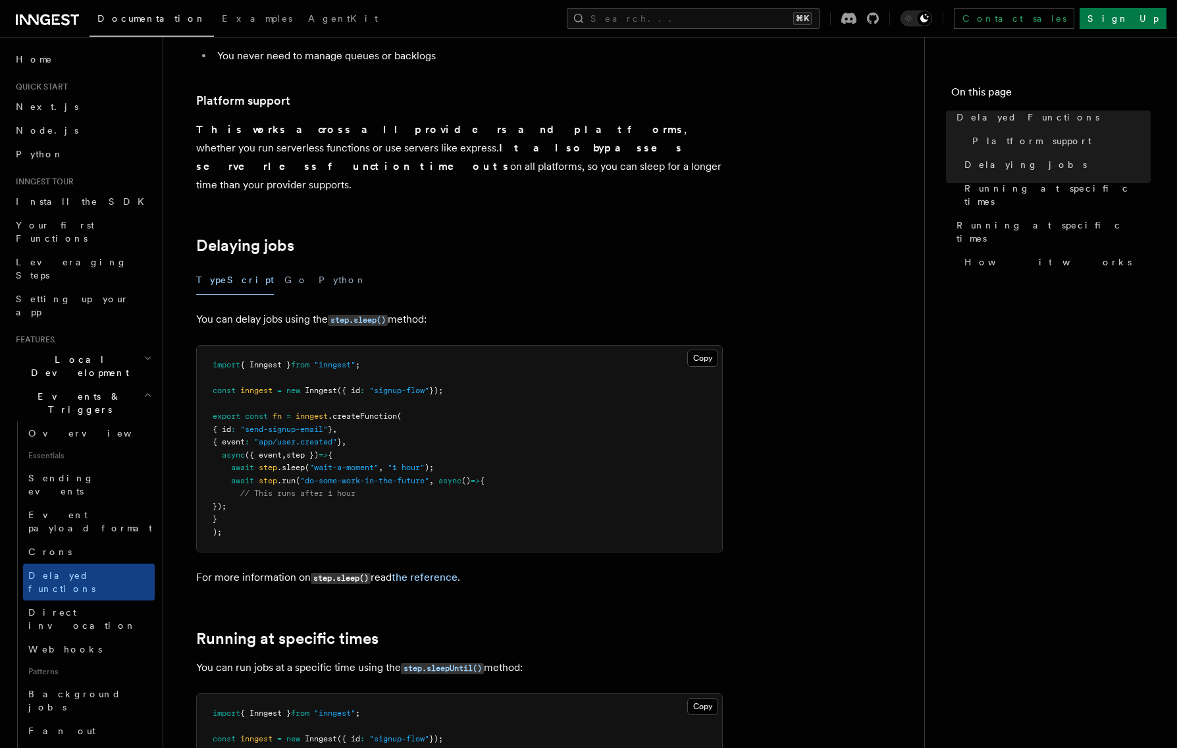
scroll to position [299, 0]
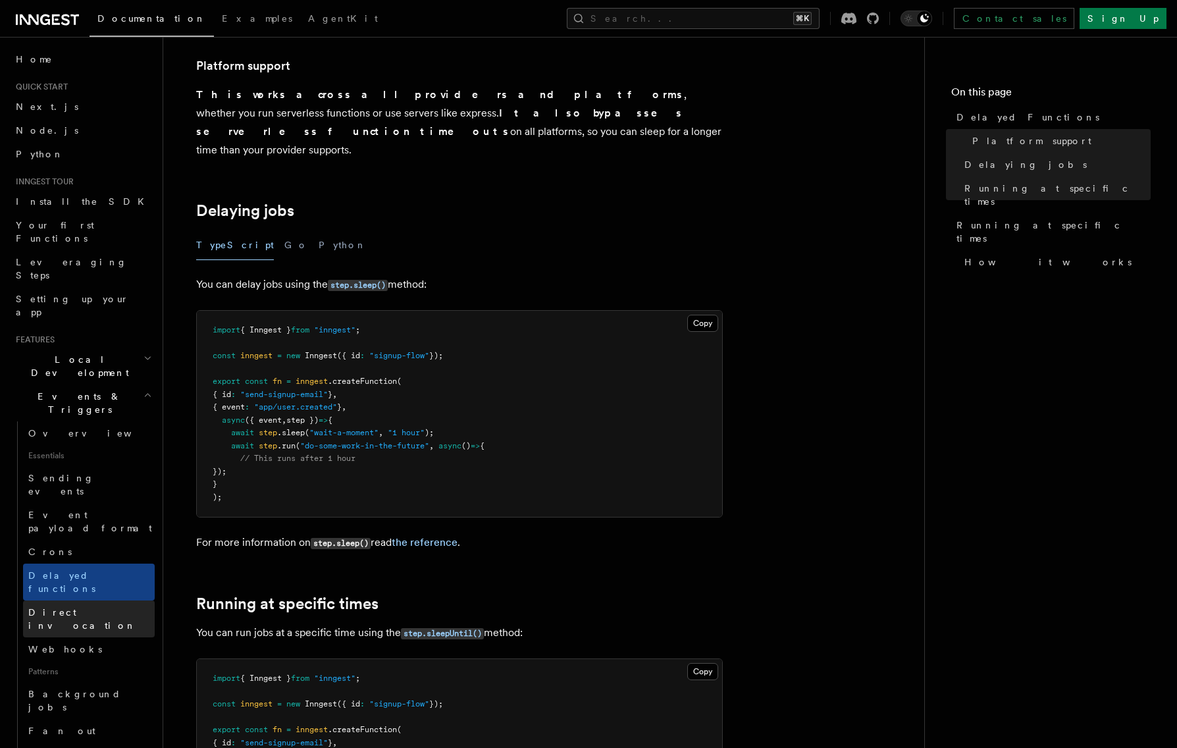
click at [69, 607] on span "Direct invocation" at bounding box center [82, 619] width 108 height 24
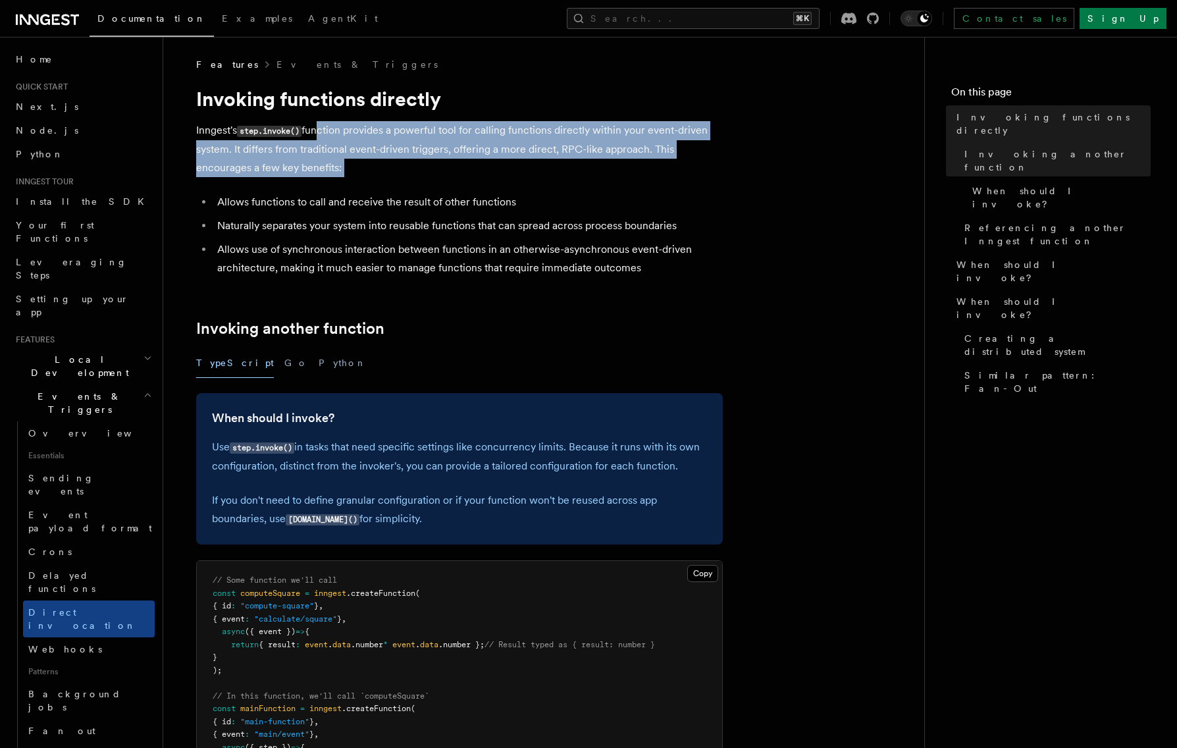
drag, startPoint x: 322, startPoint y: 126, endPoint x: 359, endPoint y: 186, distance: 70.3
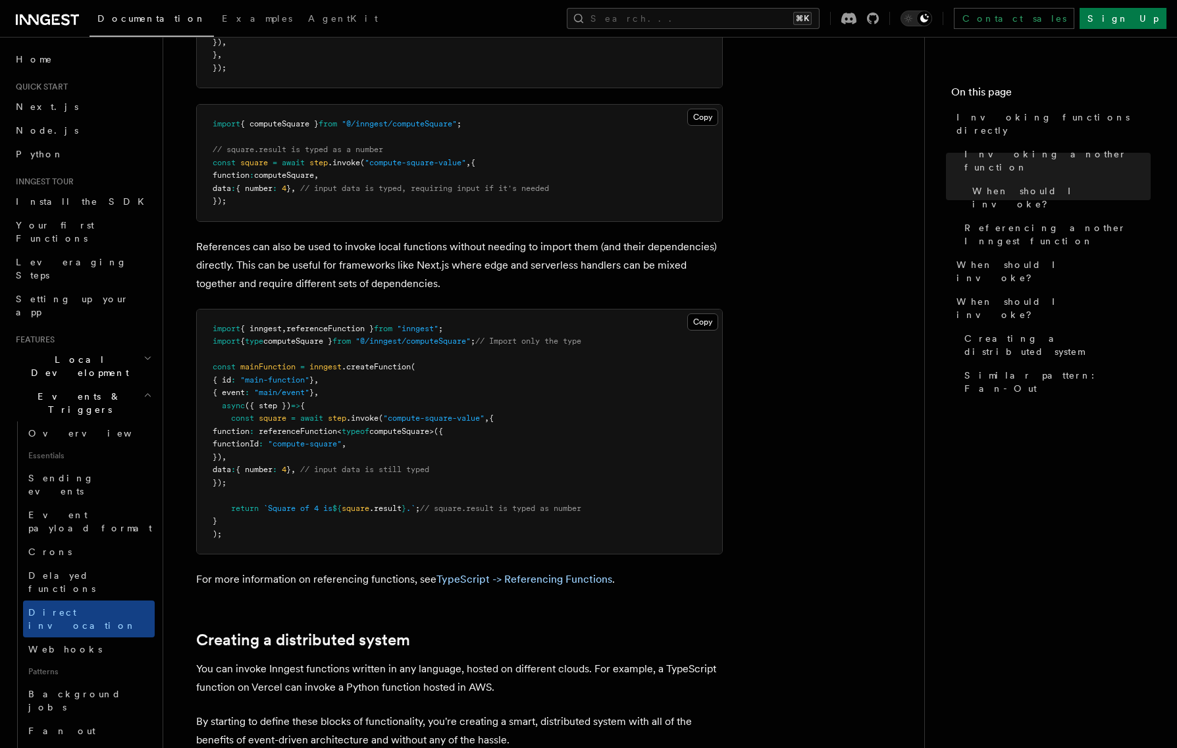
scroll to position [1341, 0]
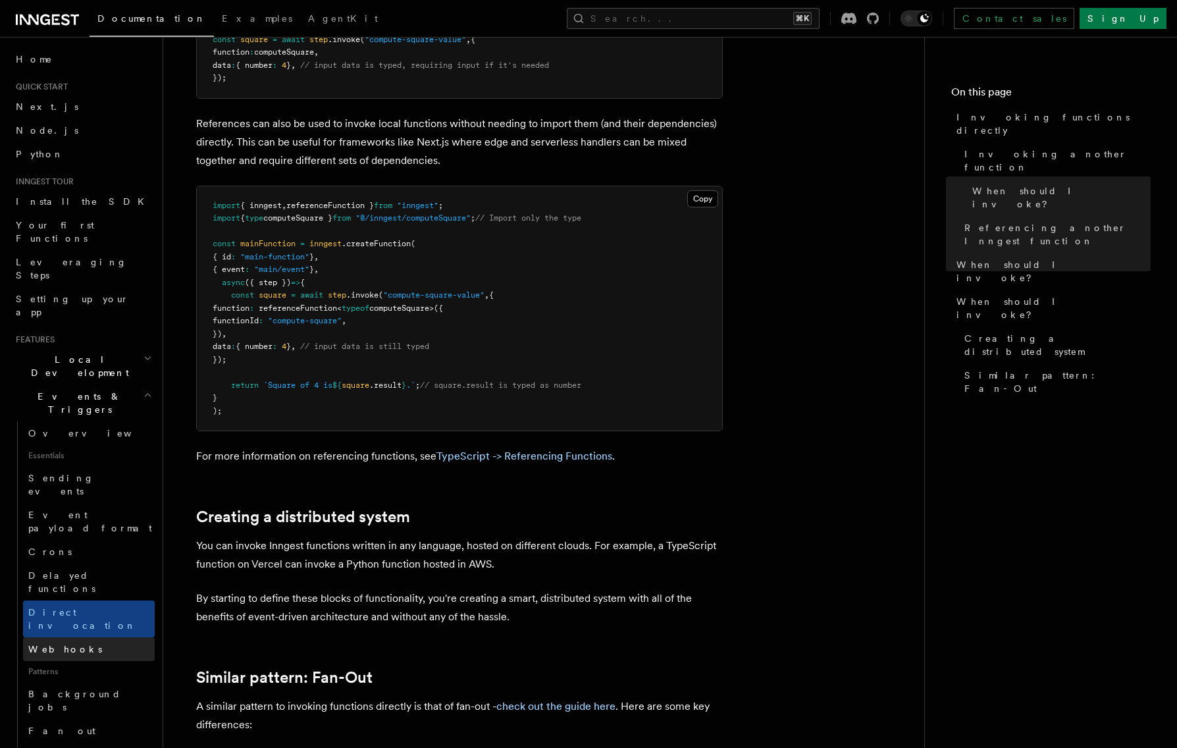
click at [74, 637] on link "Webhooks" at bounding box center [89, 649] width 132 height 24
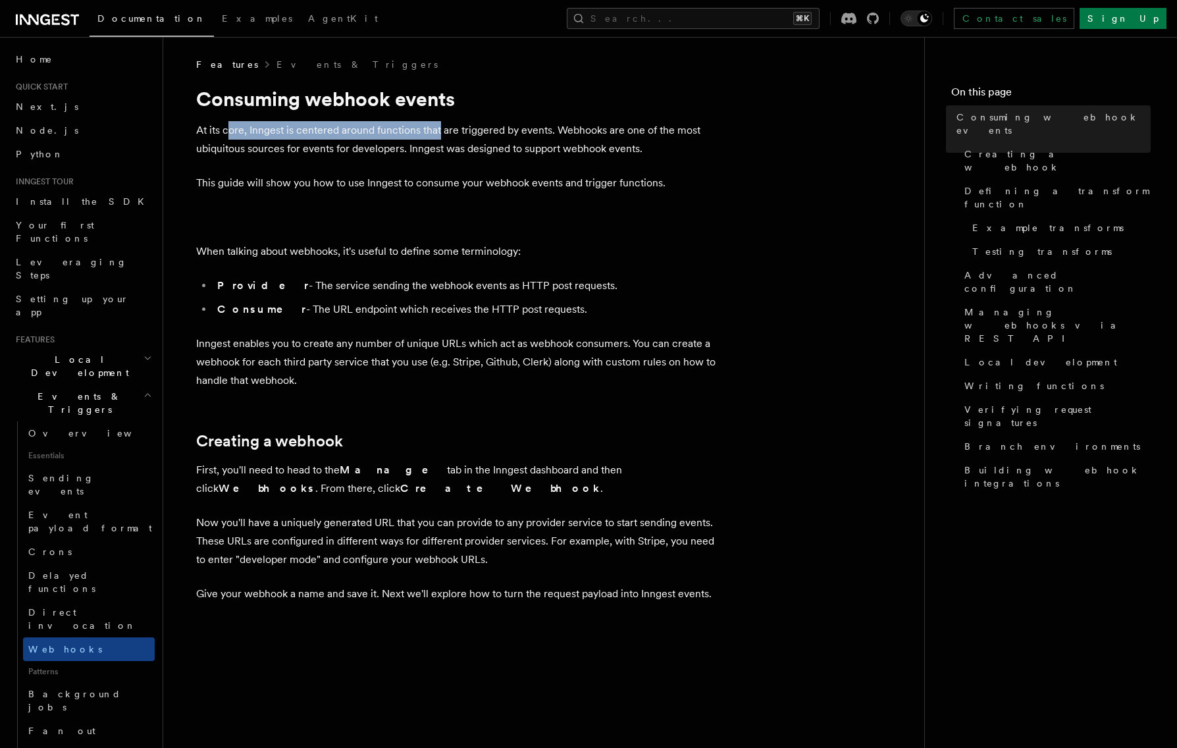
drag, startPoint x: 230, startPoint y: 129, endPoint x: 439, endPoint y: 133, distance: 208.6
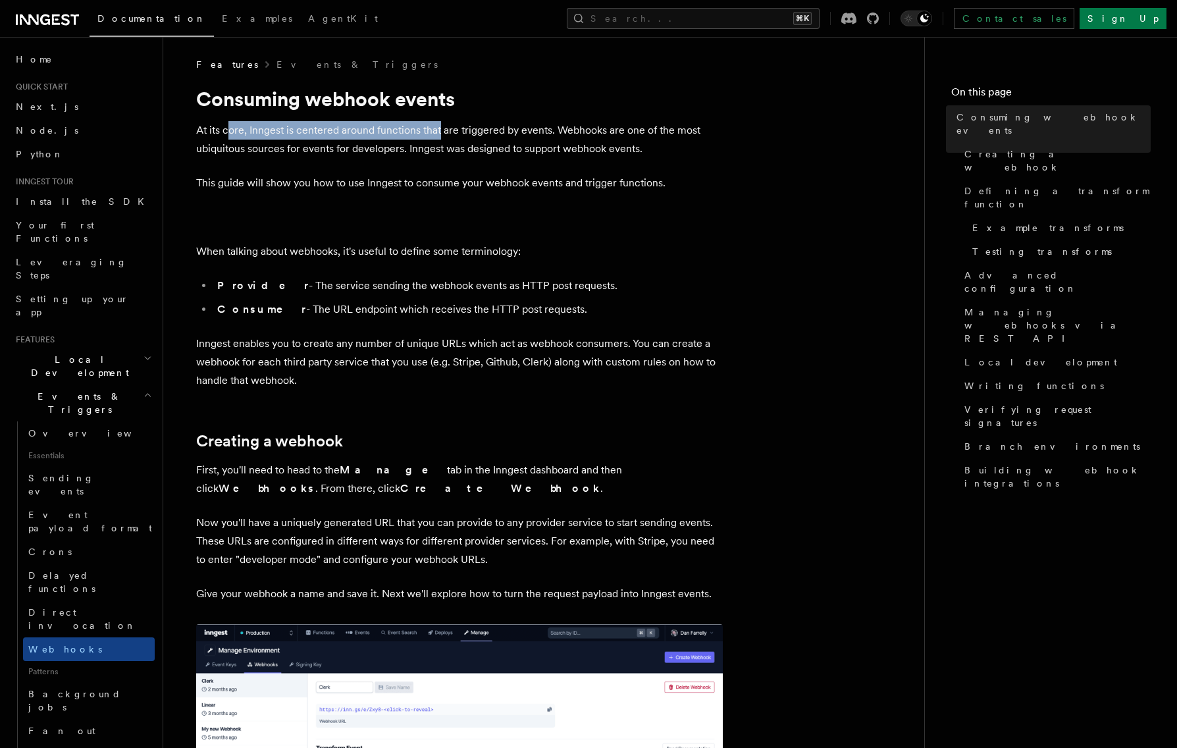
click at [439, 133] on p "At its core, Inngest is centered around functions that are triggered by events.…" at bounding box center [459, 139] width 526 height 37
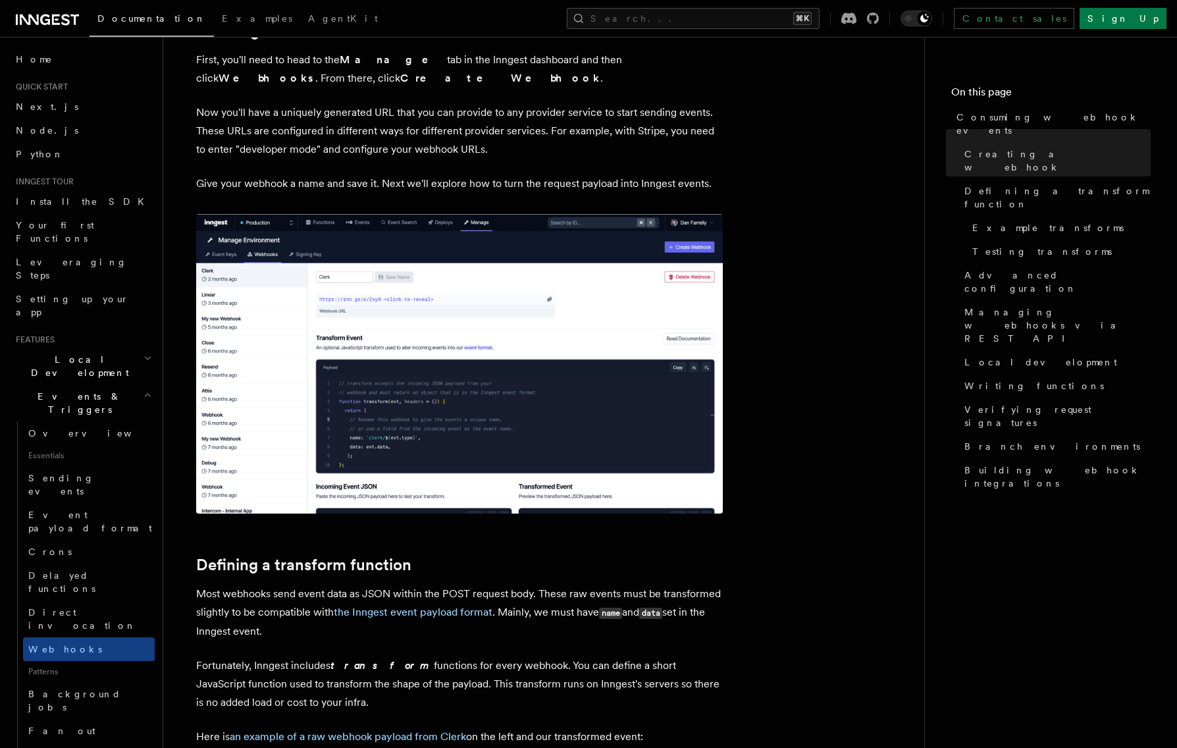
scroll to position [770, 0]
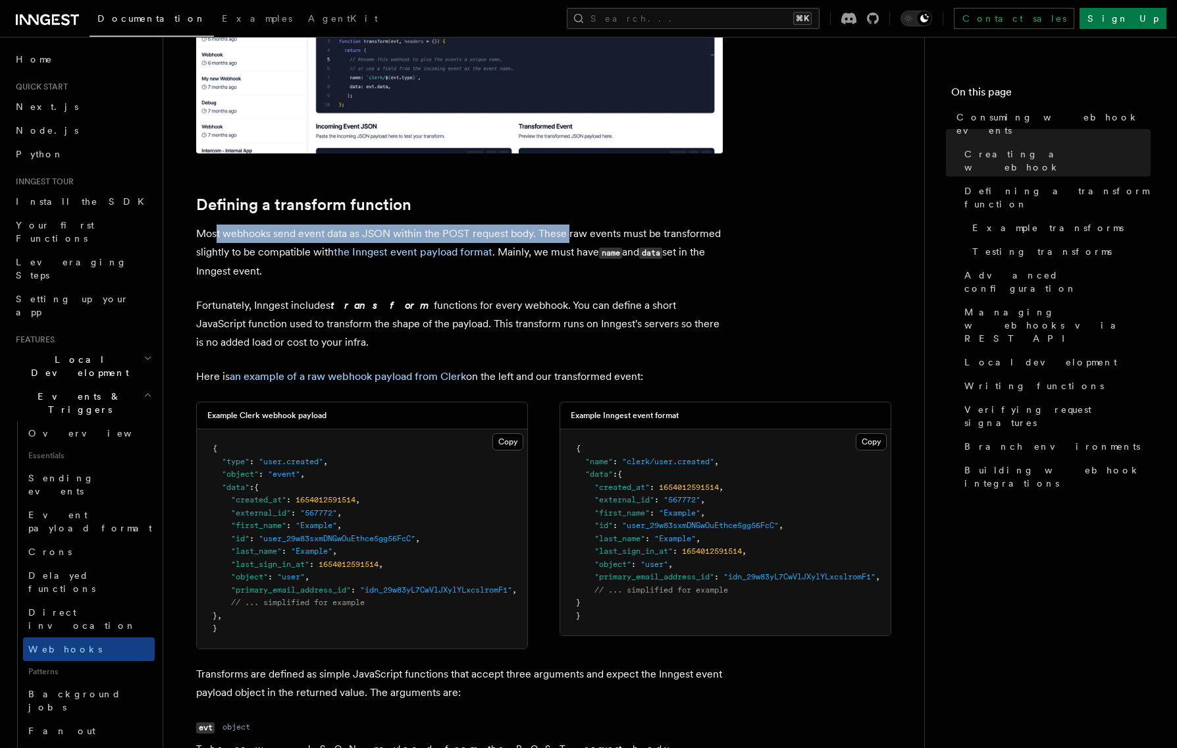
drag, startPoint x: 226, startPoint y: 232, endPoint x: 570, endPoint y: 234, distance: 344.2
click at [570, 234] on p "Most webhooks send event data as JSON within the POST request body. These raw e…" at bounding box center [459, 252] width 526 height 56
click at [557, 234] on p "Most webhooks send event data as JSON within the POST request body. These raw e…" at bounding box center [459, 252] width 526 height 56
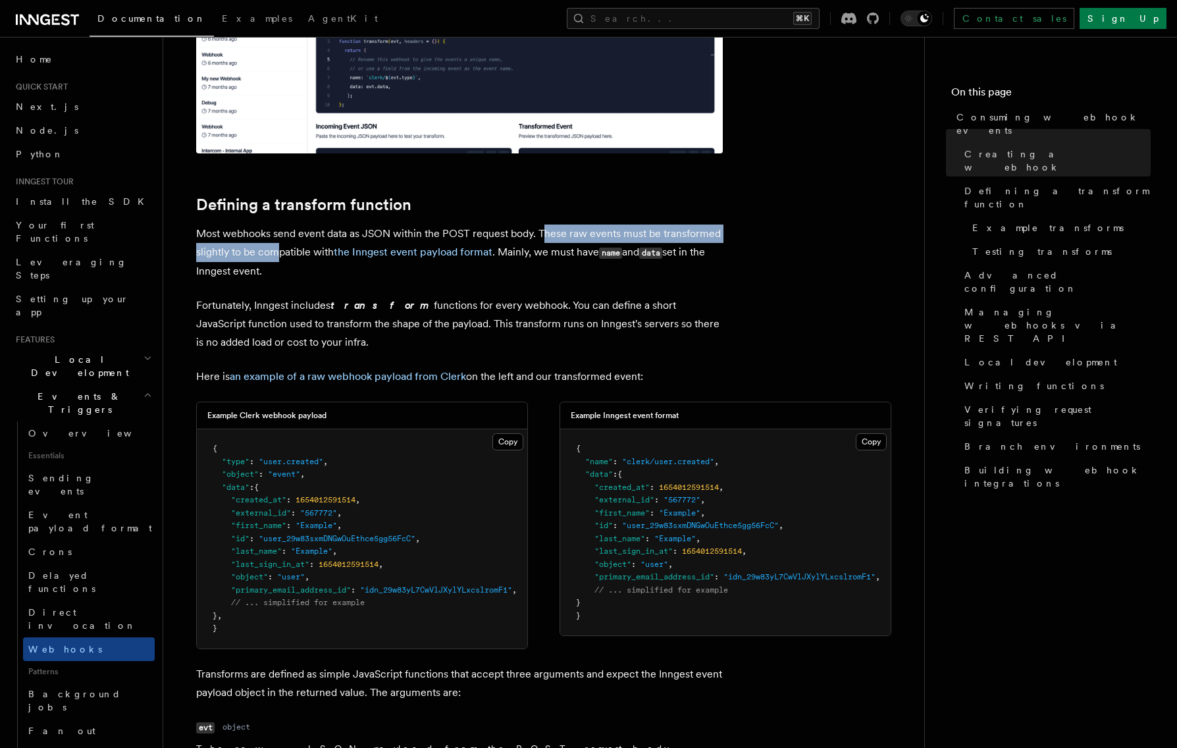
drag, startPoint x: 547, startPoint y: 234, endPoint x: 280, endPoint y: 246, distance: 266.8
click at [280, 246] on p "Most webhooks send event data as JSON within the POST request body. These raw e…" at bounding box center [459, 252] width 526 height 56
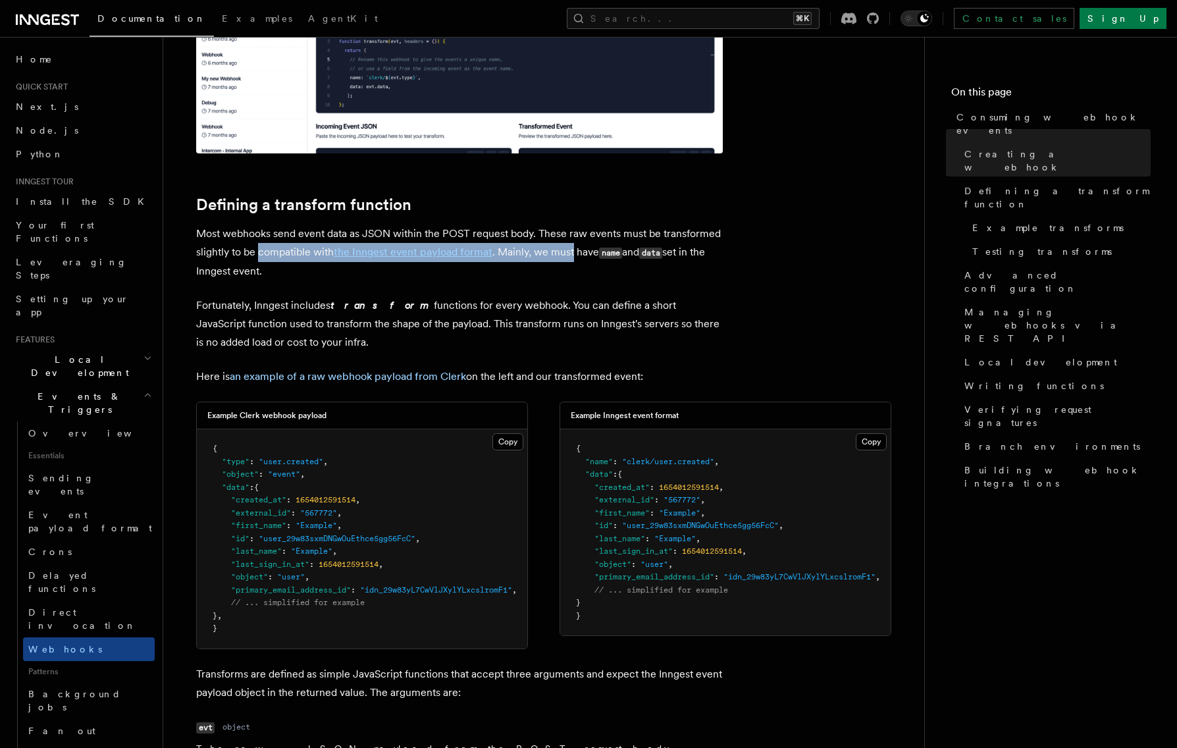
drag, startPoint x: 280, startPoint y: 246, endPoint x: 567, endPoint y: 247, distance: 286.9
click at [567, 247] on p "Most webhooks send event data as JSON within the POST request body. These raw e…" at bounding box center [459, 252] width 526 height 56
click at [552, 248] on p "Most webhooks send event data as JSON within the POST request body. These raw e…" at bounding box center [459, 252] width 526 height 56
drag, startPoint x: 524, startPoint y: 249, endPoint x: 436, endPoint y: 274, distance: 91.2
click at [437, 274] on p "Most webhooks send event data as JSON within the POST request body. These raw e…" at bounding box center [459, 252] width 526 height 56
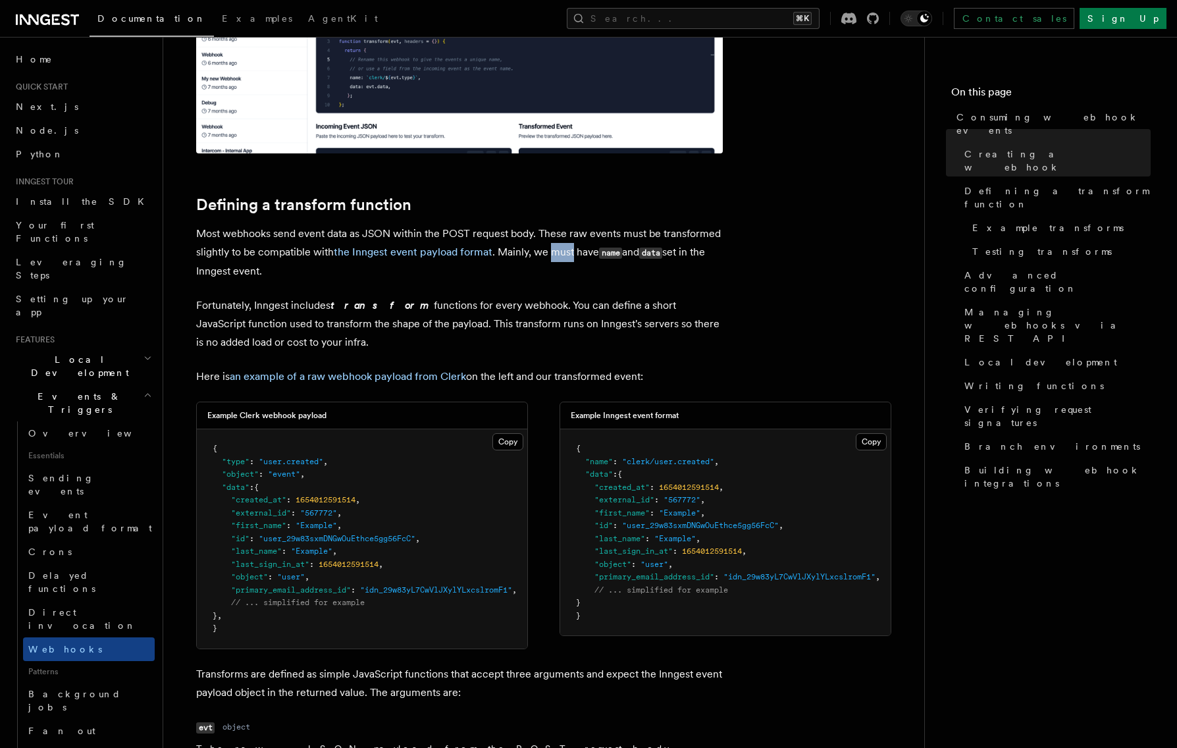
click at [436, 274] on p "Most webhooks send event data as JSON within the POST request body. These raw e…" at bounding box center [459, 252] width 526 height 56
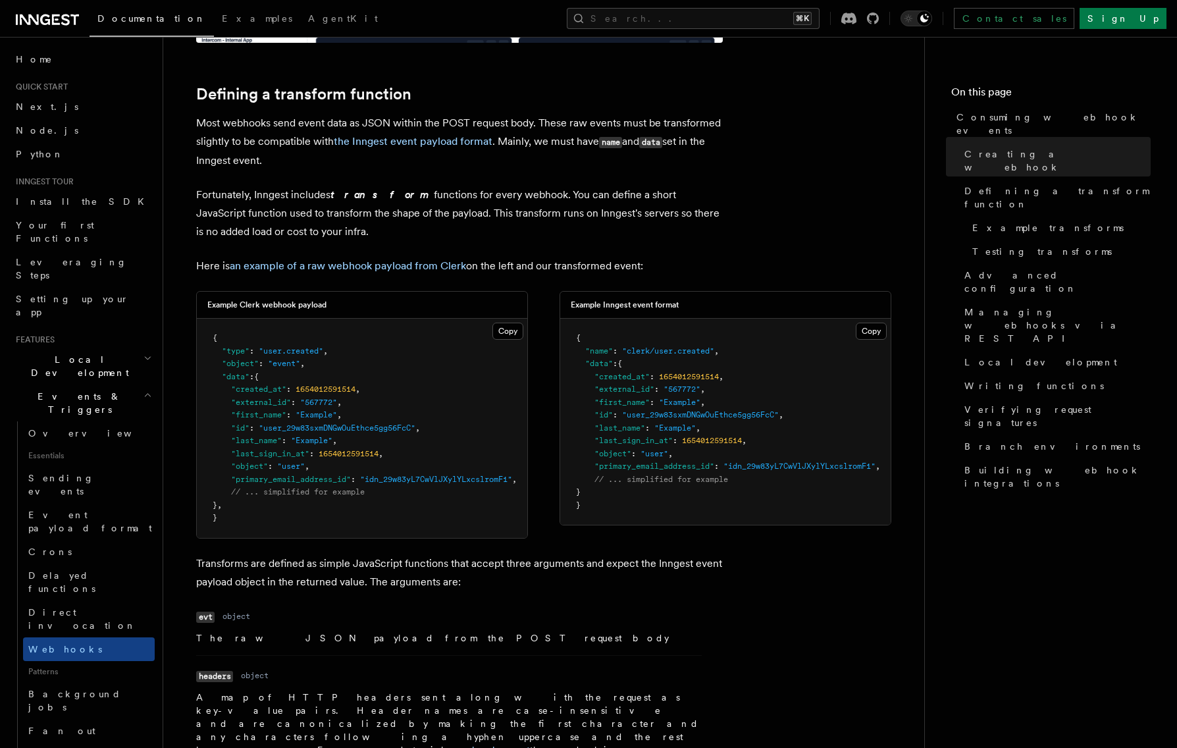
scroll to position [972, 0]
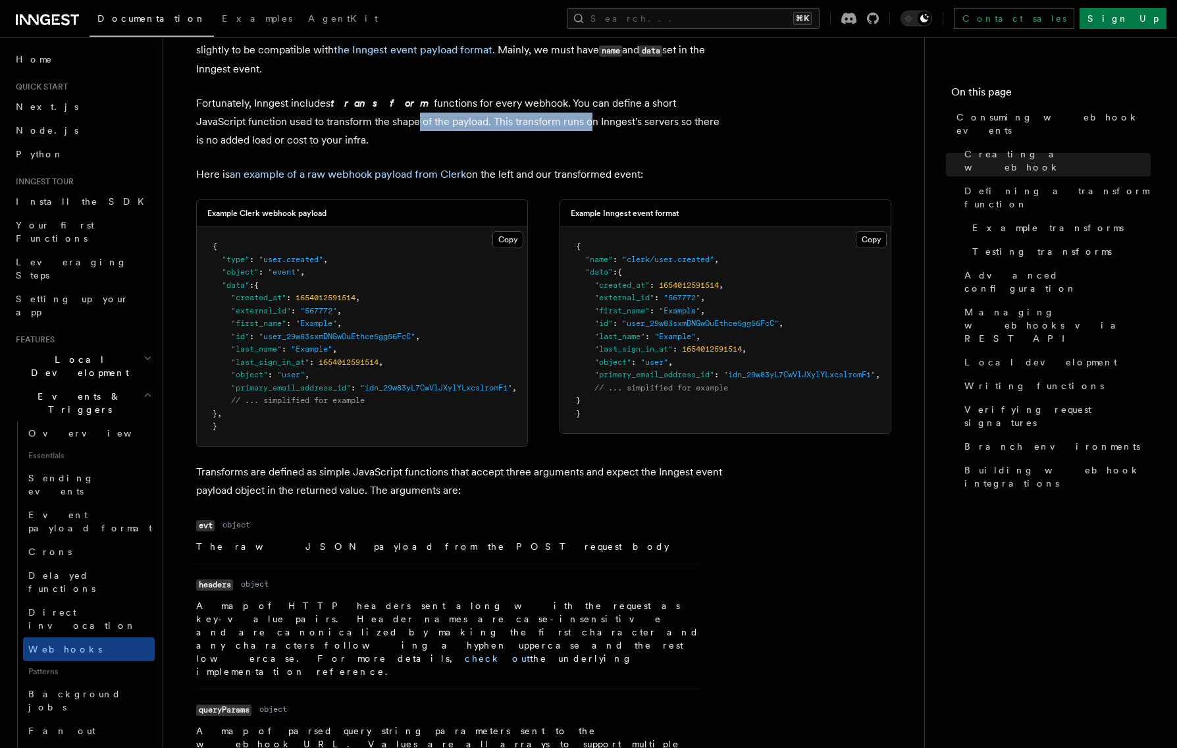
drag, startPoint x: 322, startPoint y: 119, endPoint x: 498, endPoint y: 114, distance: 175.8
click at [498, 114] on p "Fortunately, Inngest includes transform functions for every webhook. You can de…" at bounding box center [459, 121] width 526 height 55
click at [499, 114] on p "Fortunately, Inngest includes transform functions for every webhook. You can de…" at bounding box center [459, 121] width 526 height 55
drag, startPoint x: 435, startPoint y: 101, endPoint x: 608, endPoint y: 103, distance: 173.1
click at [608, 103] on p "Fortunately, Inngest includes transform functions for every webhook. You can de…" at bounding box center [459, 121] width 526 height 55
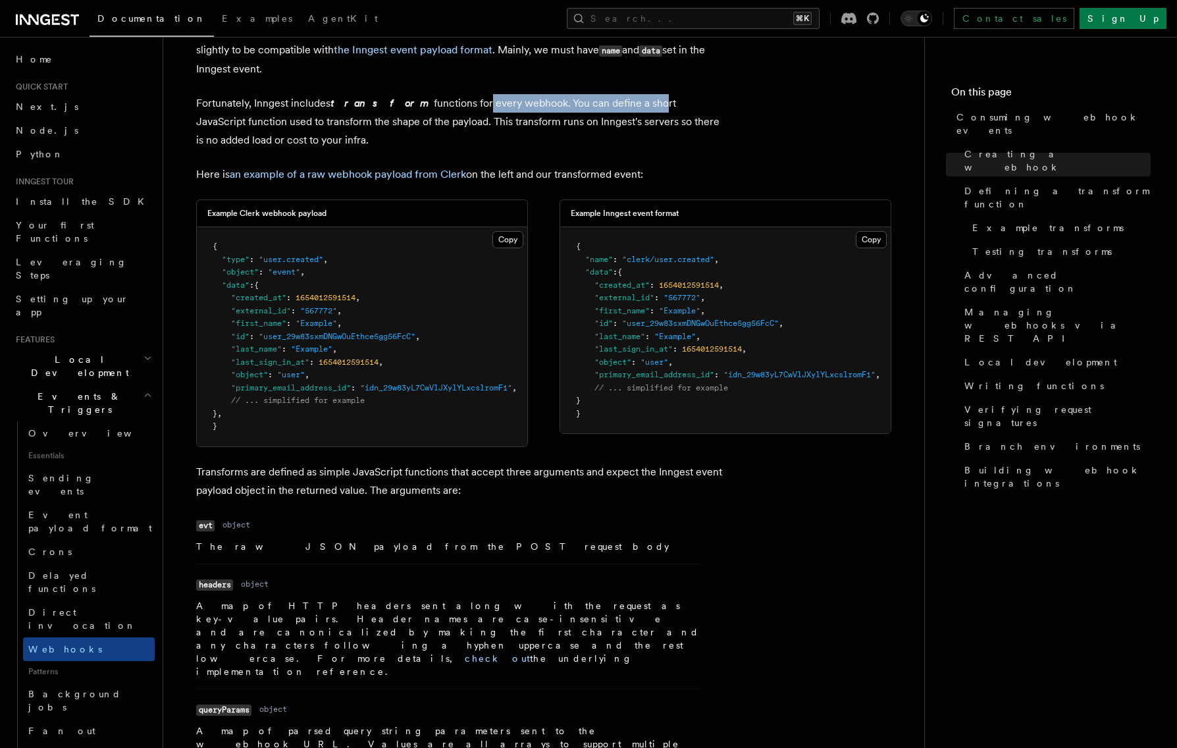
click at [608, 103] on p "Fortunately, Inngest includes transform functions for every webhook. You can de…" at bounding box center [459, 121] width 526 height 55
drag, startPoint x: 301, startPoint y: 105, endPoint x: 687, endPoint y: 105, distance: 386.3
click at [687, 105] on p "Fortunately, Inngest includes transform functions for every webhook. You can de…" at bounding box center [459, 121] width 526 height 55
drag, startPoint x: 197, startPoint y: 124, endPoint x: 403, endPoint y: 123, distance: 206.0
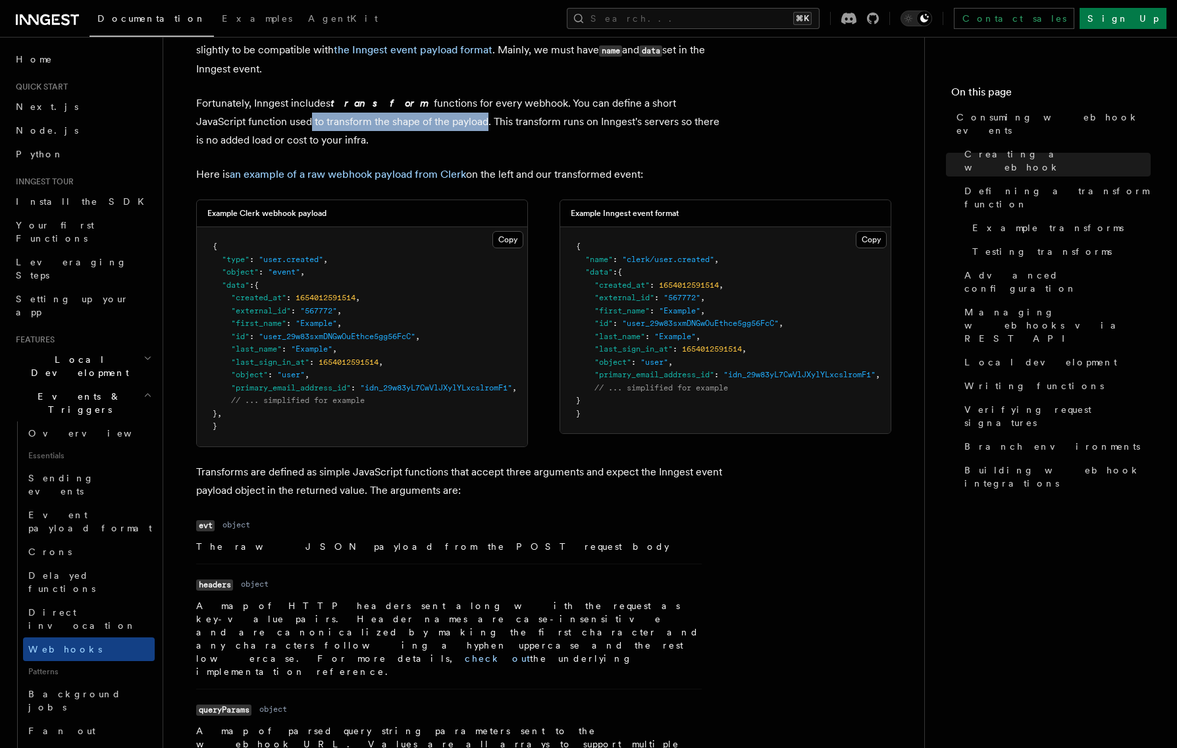
click at [392, 123] on p "Fortunately, Inngest includes transform functions for every webhook. You can de…" at bounding box center [459, 121] width 526 height 55
click at [404, 123] on p "Fortunately, Inngest includes transform functions for every webhook. You can de…" at bounding box center [459, 121] width 526 height 55
drag, startPoint x: 515, startPoint y: 119, endPoint x: 617, endPoint y: 120, distance: 102.0
click at [605, 120] on p "Fortunately, Inngest includes transform functions for every webhook. You can de…" at bounding box center [459, 121] width 526 height 55
click at [619, 120] on p "Fortunately, Inngest includes transform functions for every webhook. You can de…" at bounding box center [459, 121] width 526 height 55
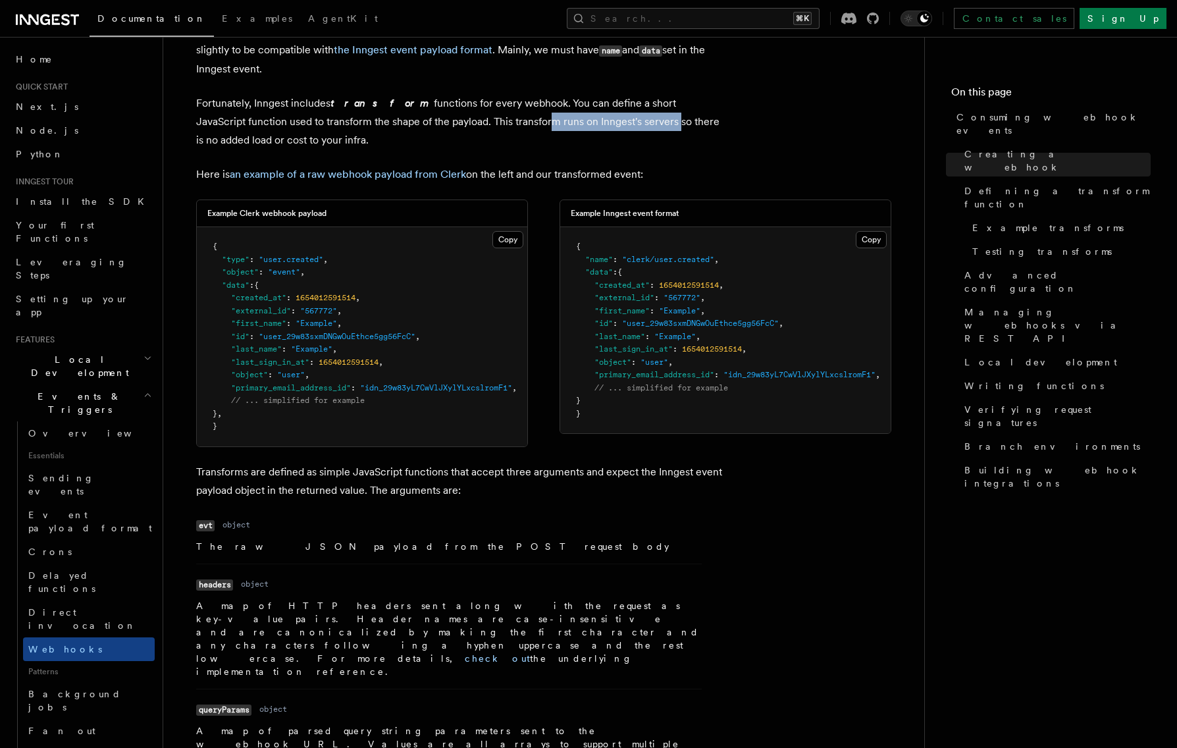
drag, startPoint x: 454, startPoint y: 122, endPoint x: 603, endPoint y: 122, distance: 148.7
click at [592, 122] on p "Fortunately, Inngest includes transform functions for every webhook. You can de…" at bounding box center [459, 121] width 526 height 55
click at [603, 122] on p "Fortunately, Inngest includes transform functions for every webhook. You can de…" at bounding box center [459, 121] width 526 height 55
drag, startPoint x: 534, startPoint y: 125, endPoint x: 605, endPoint y: 120, distance: 71.3
click at [605, 120] on p "Fortunately, Inngest includes transform functions for every webhook. You can de…" at bounding box center [459, 121] width 526 height 55
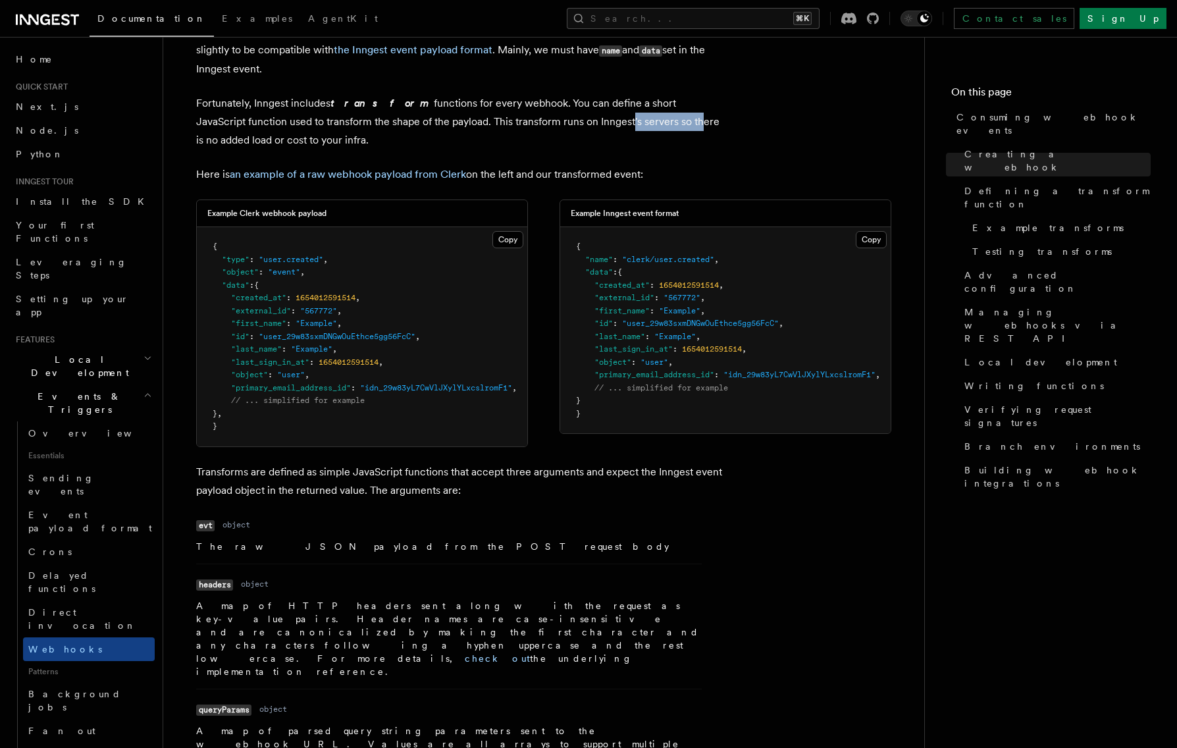
click at [605, 120] on p "Fortunately, Inngest includes transform functions for every webhook. You can de…" at bounding box center [459, 121] width 526 height 55
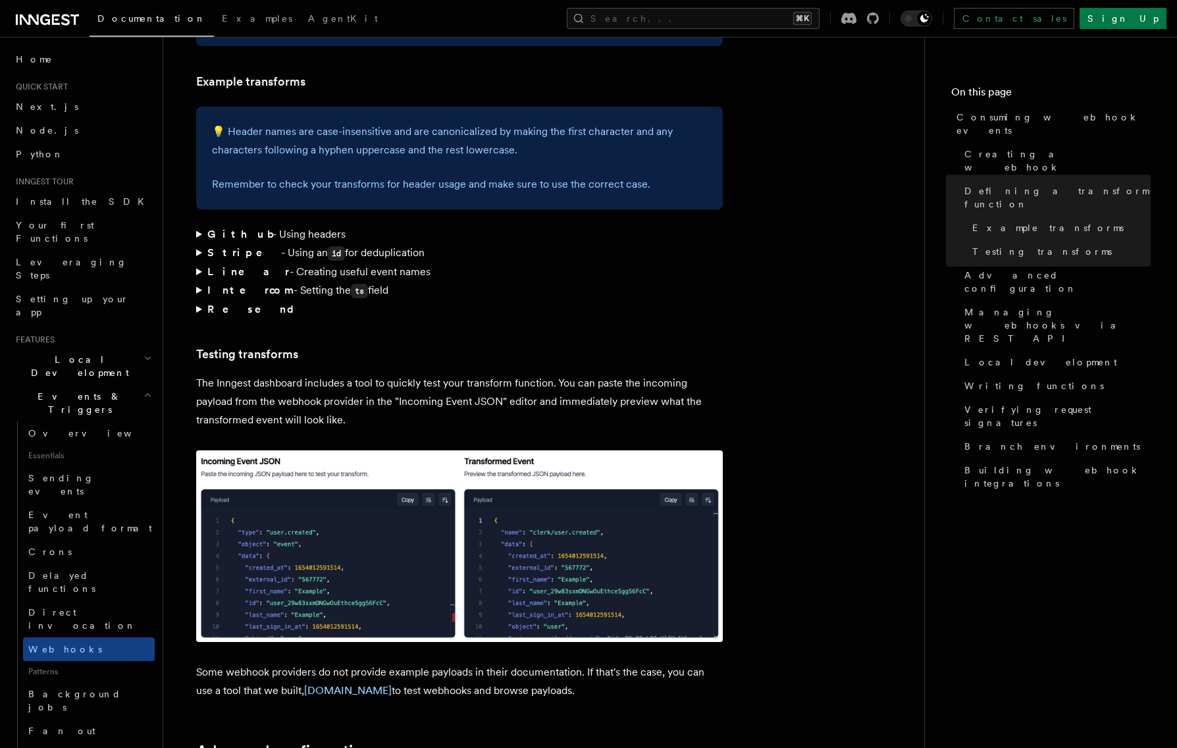
scroll to position [1918, 0]
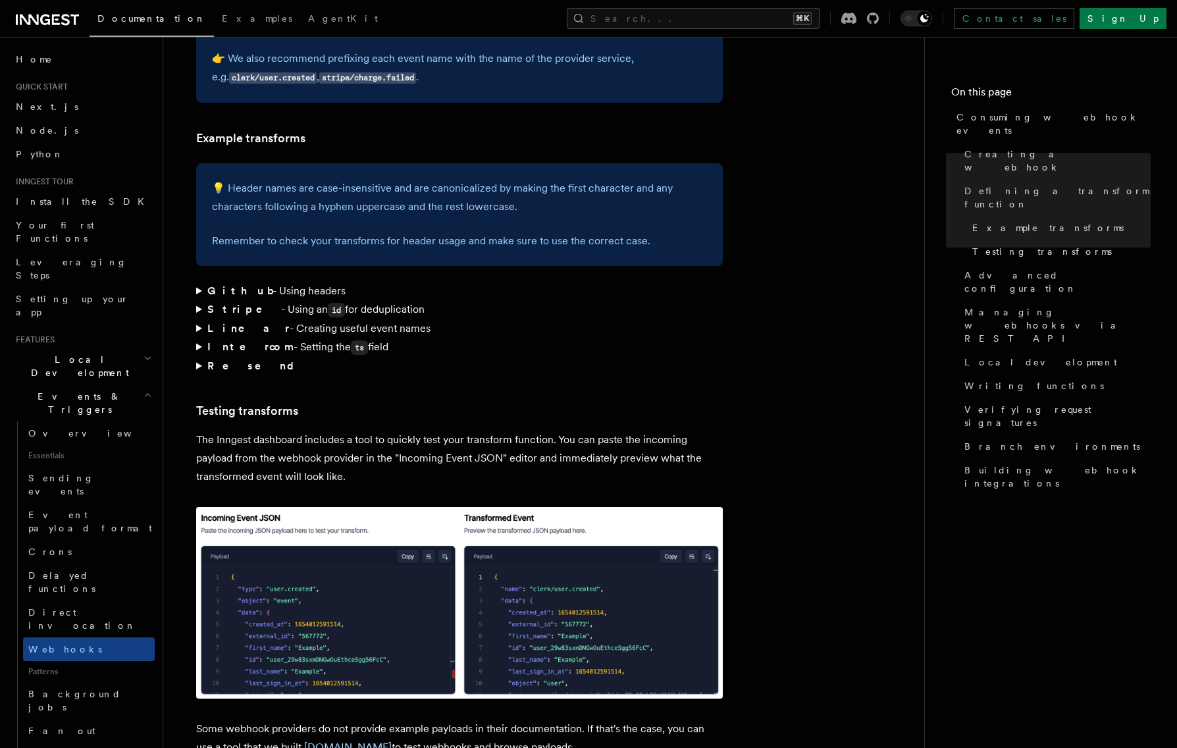
click at [200, 282] on summary "Github - Using headers" at bounding box center [459, 291] width 526 height 18
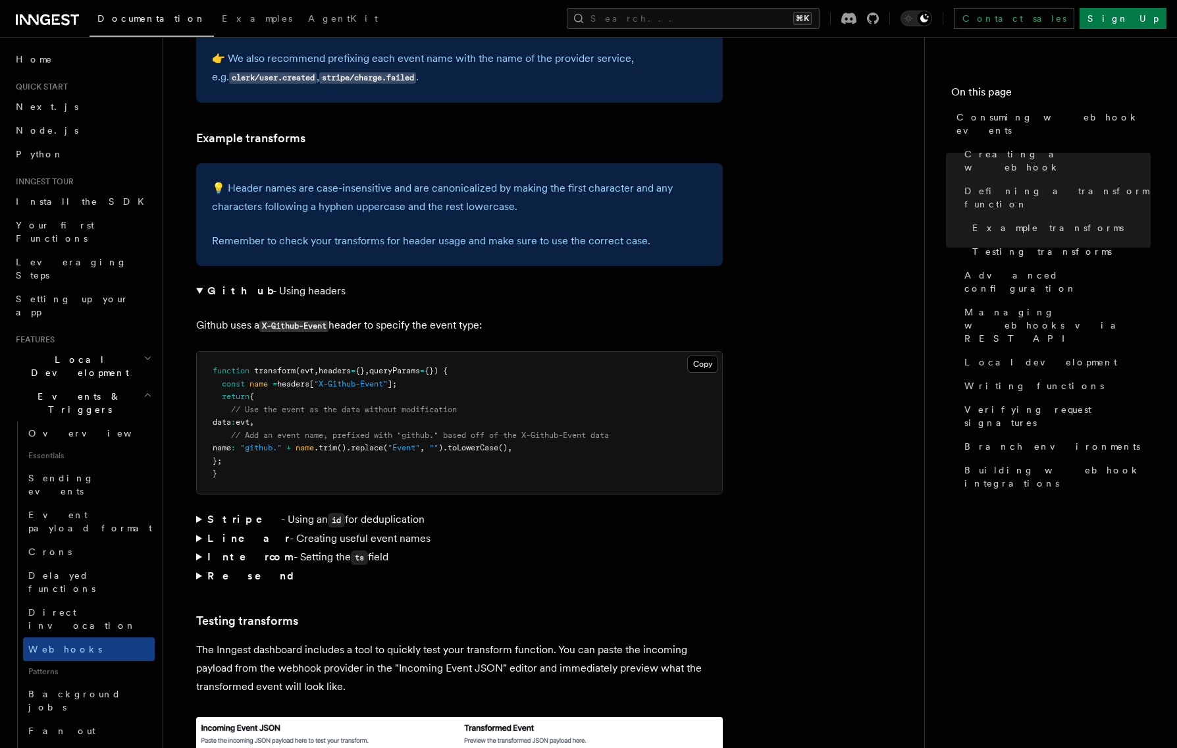
click at [203, 282] on summary "Github - Using headers" at bounding box center [459, 291] width 526 height 18
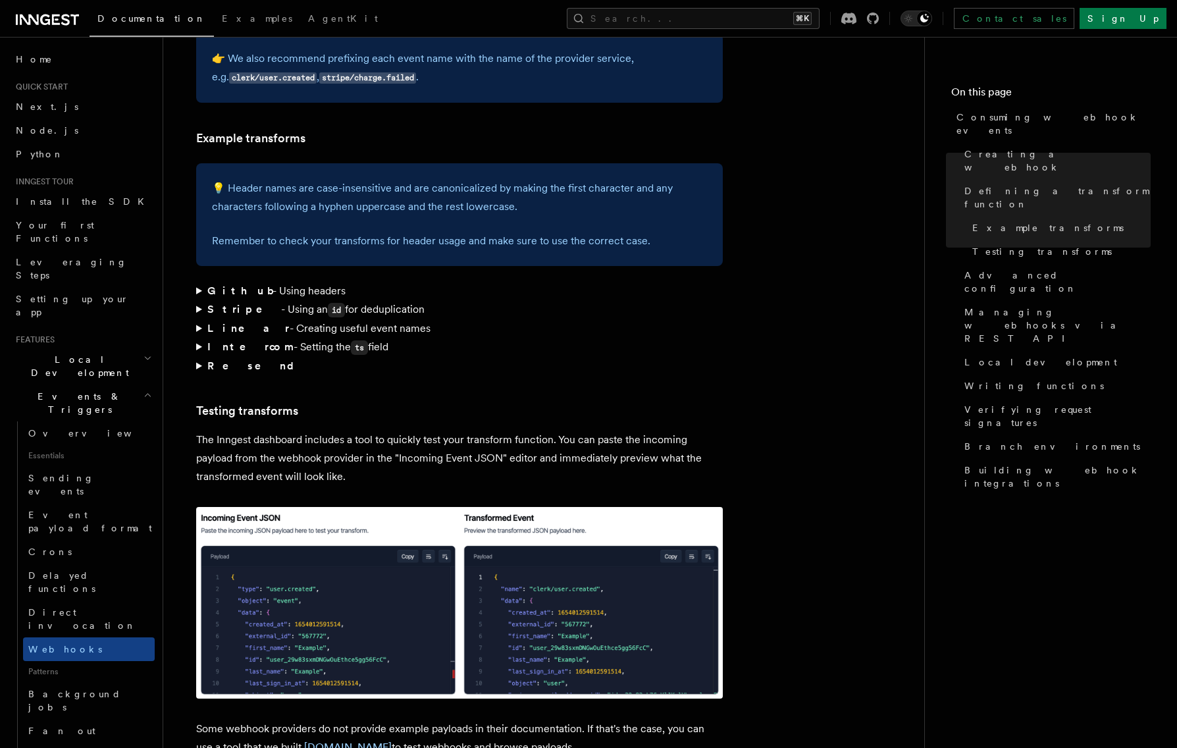
click at [203, 282] on summary "Github - Using headers" at bounding box center [459, 291] width 526 height 18
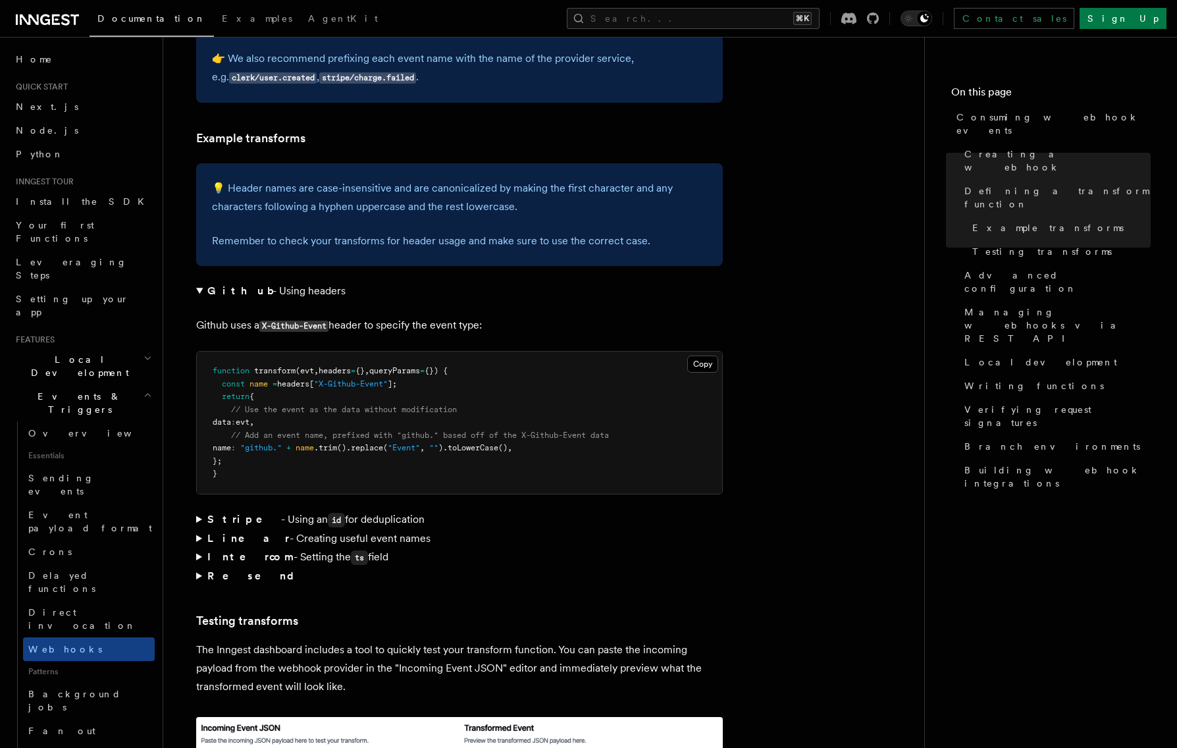
click at [203, 282] on summary "Github - Using headers" at bounding box center [459, 291] width 526 height 18
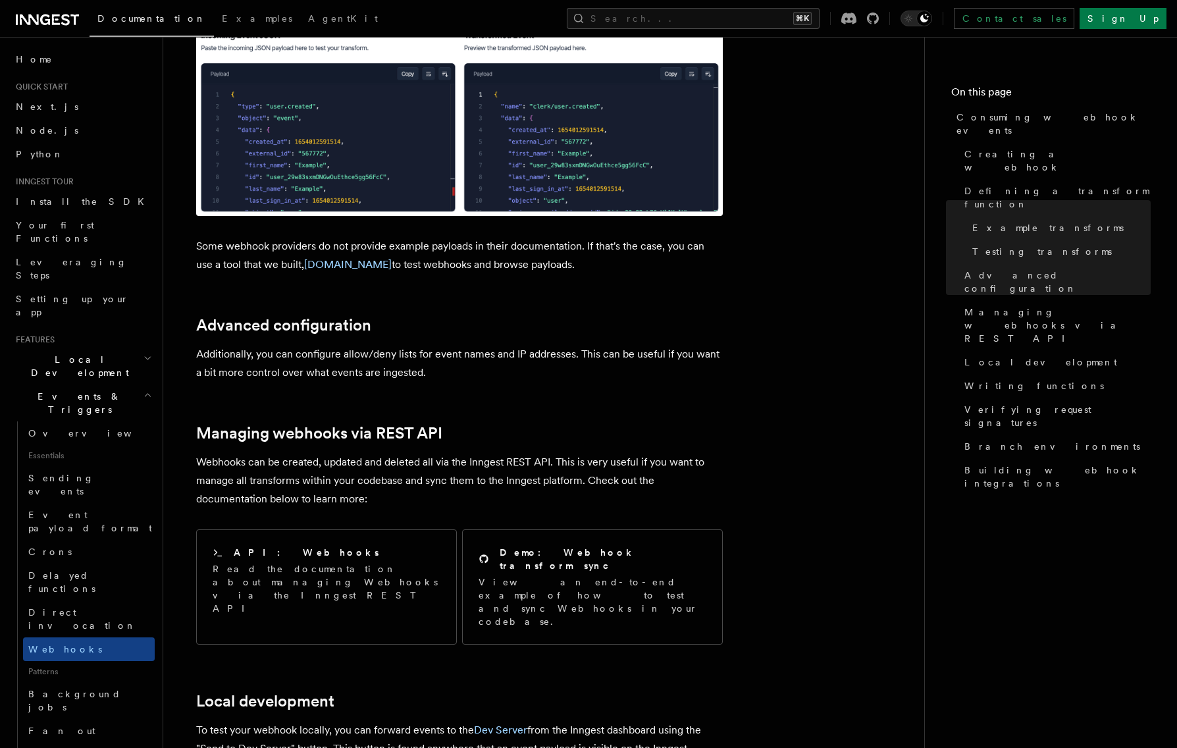
scroll to position [2498, 0]
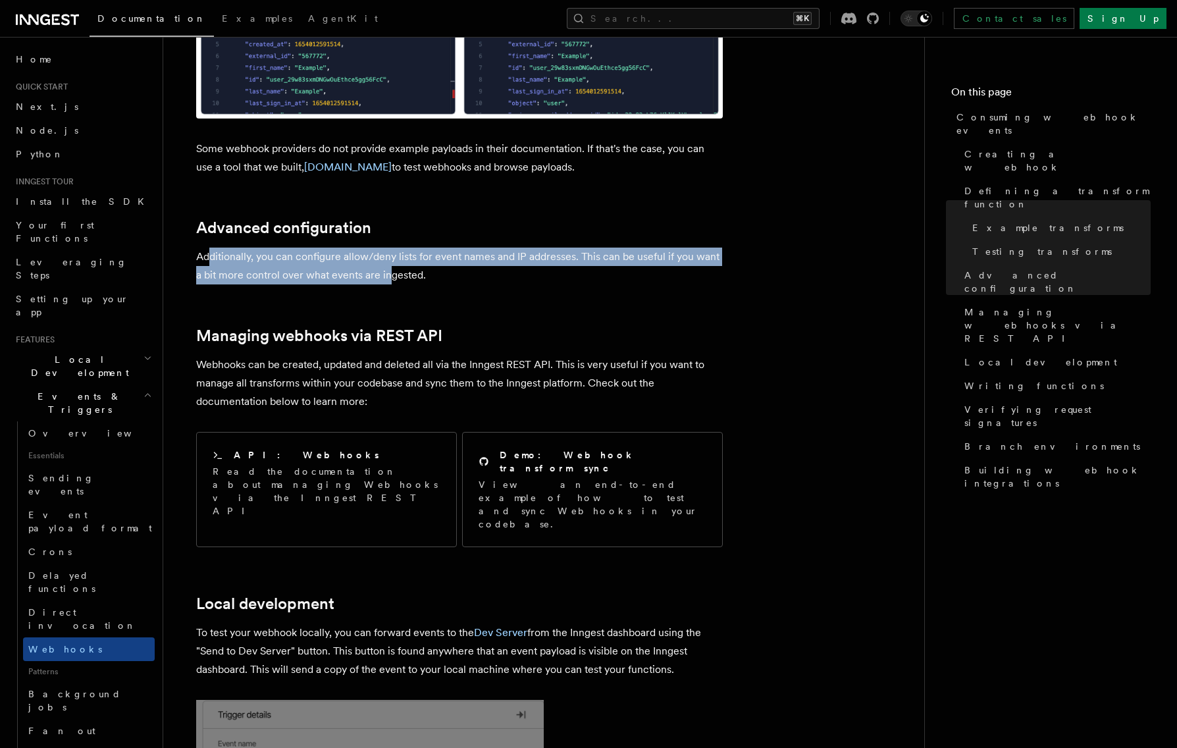
drag, startPoint x: 208, startPoint y: 209, endPoint x: 390, endPoint y: 226, distance: 182.4
click at [390, 247] on p "Additionally, you can configure allow/deny lists for event names and IP address…" at bounding box center [459, 265] width 526 height 37
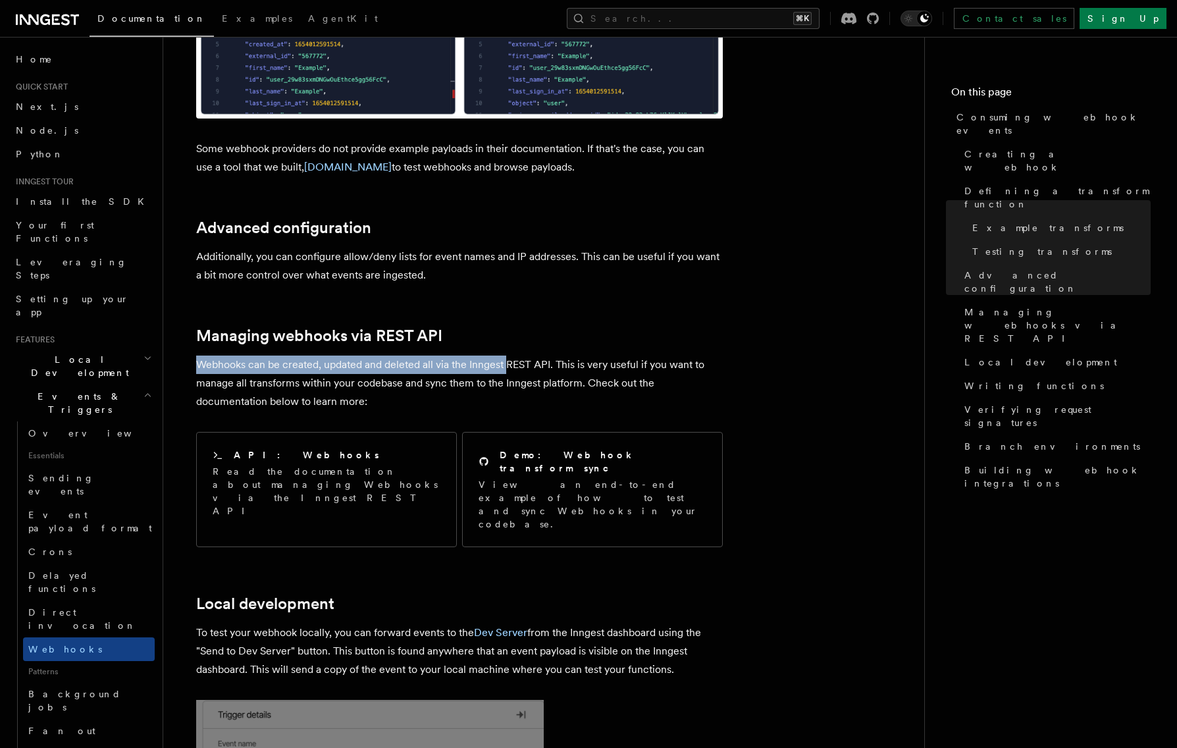
drag, startPoint x: 322, startPoint y: 301, endPoint x: 536, endPoint y: 312, distance: 214.1
click at [530, 311] on article "Features Events & Triggers Consuming webhook events At its core, Inngest is cen…" at bounding box center [543, 95] width 719 height 5071
click at [536, 355] on p "Webhooks can be created, updated and deleted all via the Inngest REST API. This…" at bounding box center [459, 382] width 526 height 55
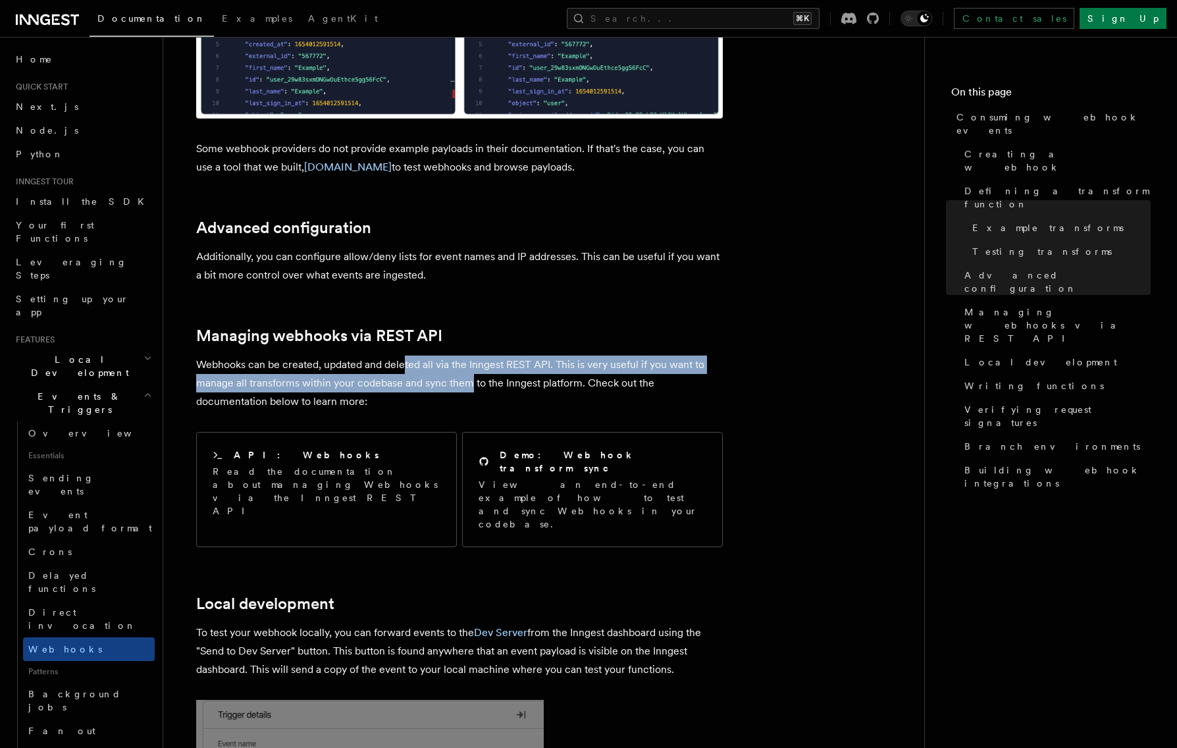
drag, startPoint x: 401, startPoint y: 317, endPoint x: 454, endPoint y: 332, distance: 55.6
click at [468, 355] on p "Webhooks can be created, updated and deleted all via the Inngest REST API. This…" at bounding box center [459, 382] width 526 height 55
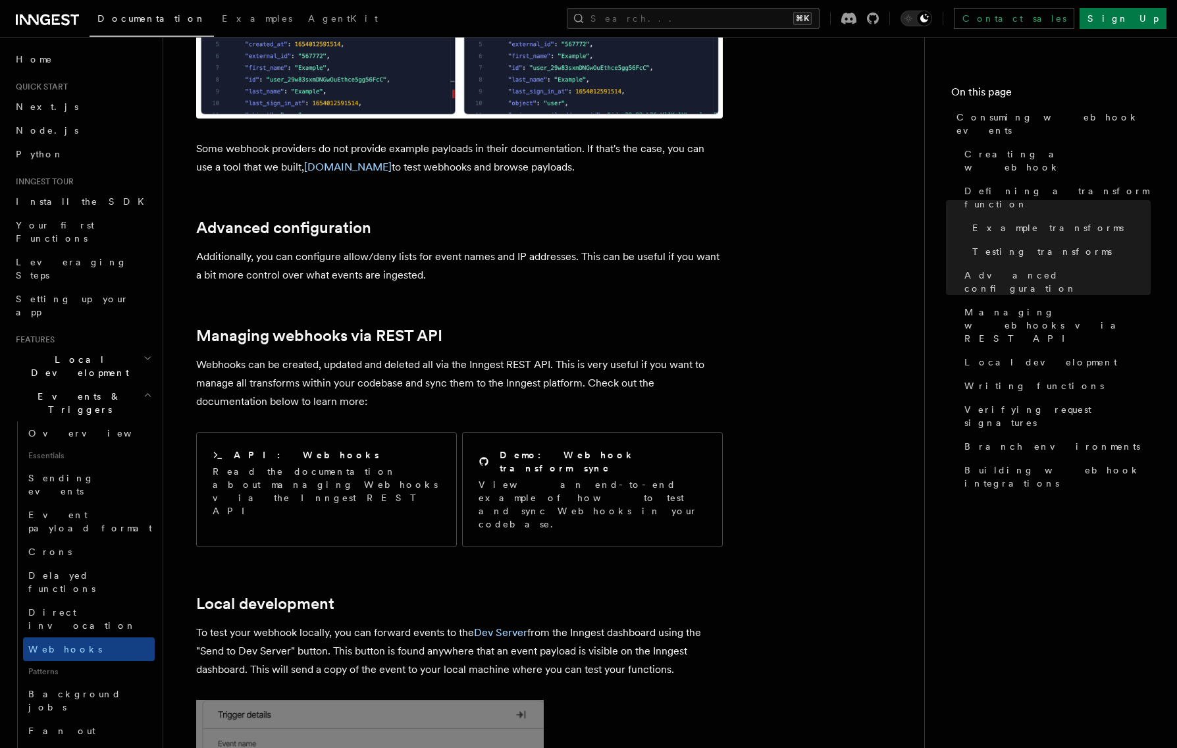
click at [449, 355] on p "Webhooks can be created, updated and deleted all via the Inngest REST API. This…" at bounding box center [459, 382] width 526 height 55
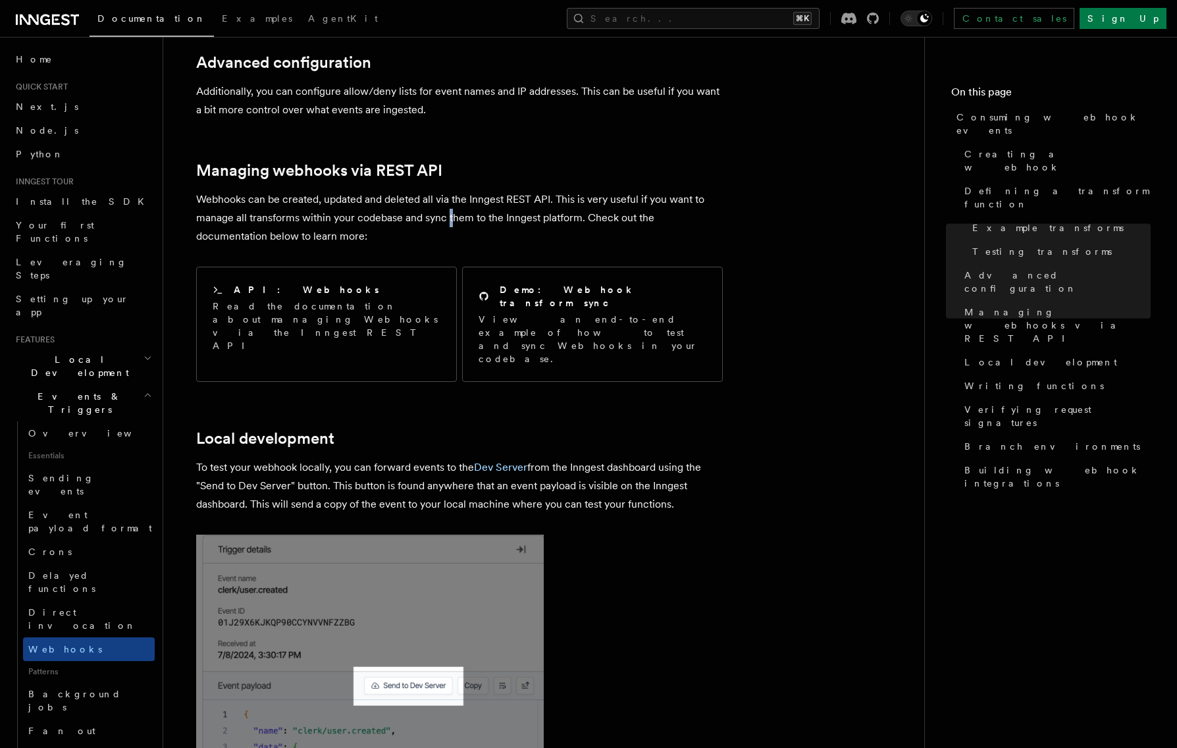
scroll to position [2883, 0]
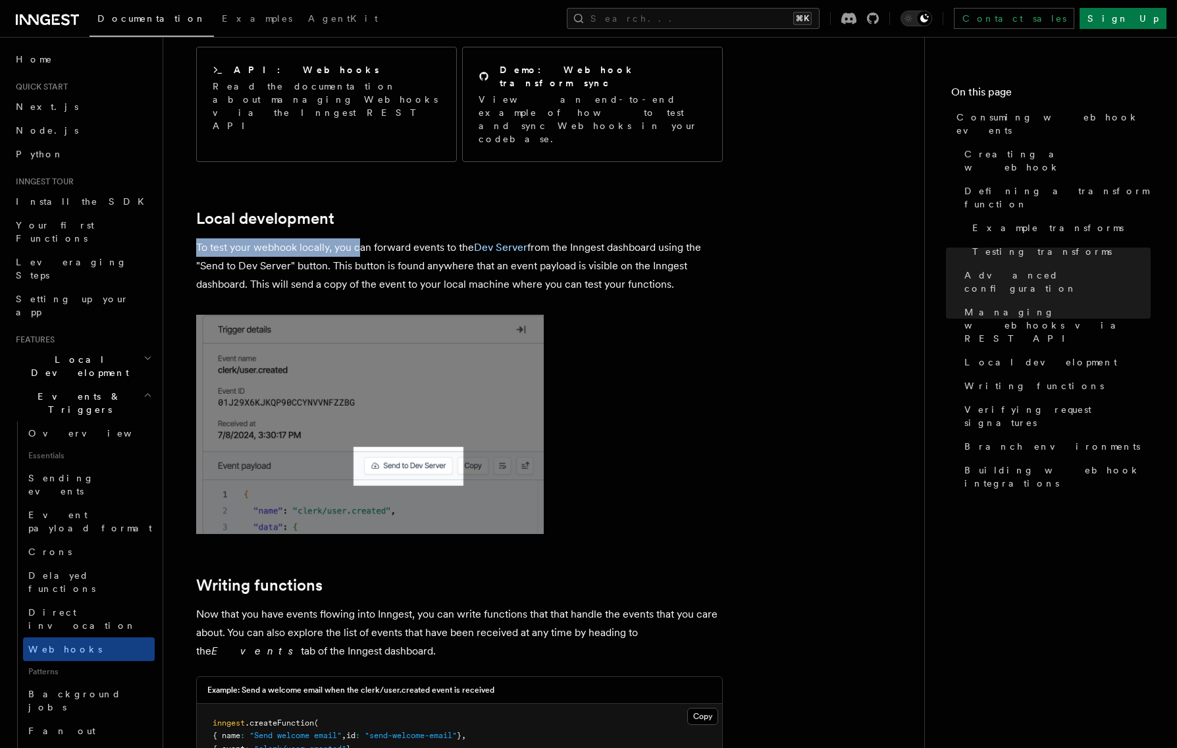
drag, startPoint x: 197, startPoint y: 153, endPoint x: 358, endPoint y: 164, distance: 161.6
click at [358, 238] on p "To test your webhook locally, you can forward events to the Dev Server from the…" at bounding box center [459, 265] width 526 height 55
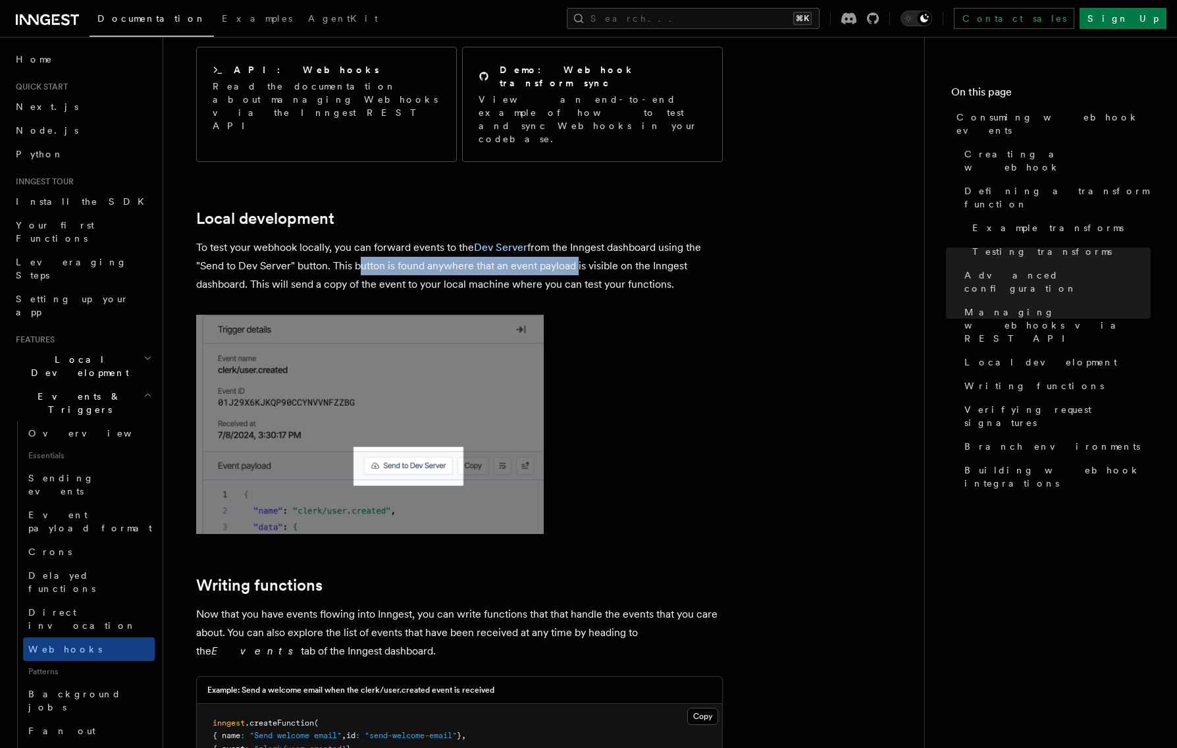
drag, startPoint x: 358, startPoint y: 164, endPoint x: 572, endPoint y: 165, distance: 213.9
click at [572, 238] on p "To test your webhook locally, you can forward events to the Dev Server from the…" at bounding box center [459, 265] width 526 height 55
drag, startPoint x: 571, startPoint y: 151, endPoint x: 674, endPoint y: 156, distance: 103.4
click at [674, 238] on p "To test your webhook locally, you can forward events to the Dev Server from the…" at bounding box center [459, 265] width 526 height 55
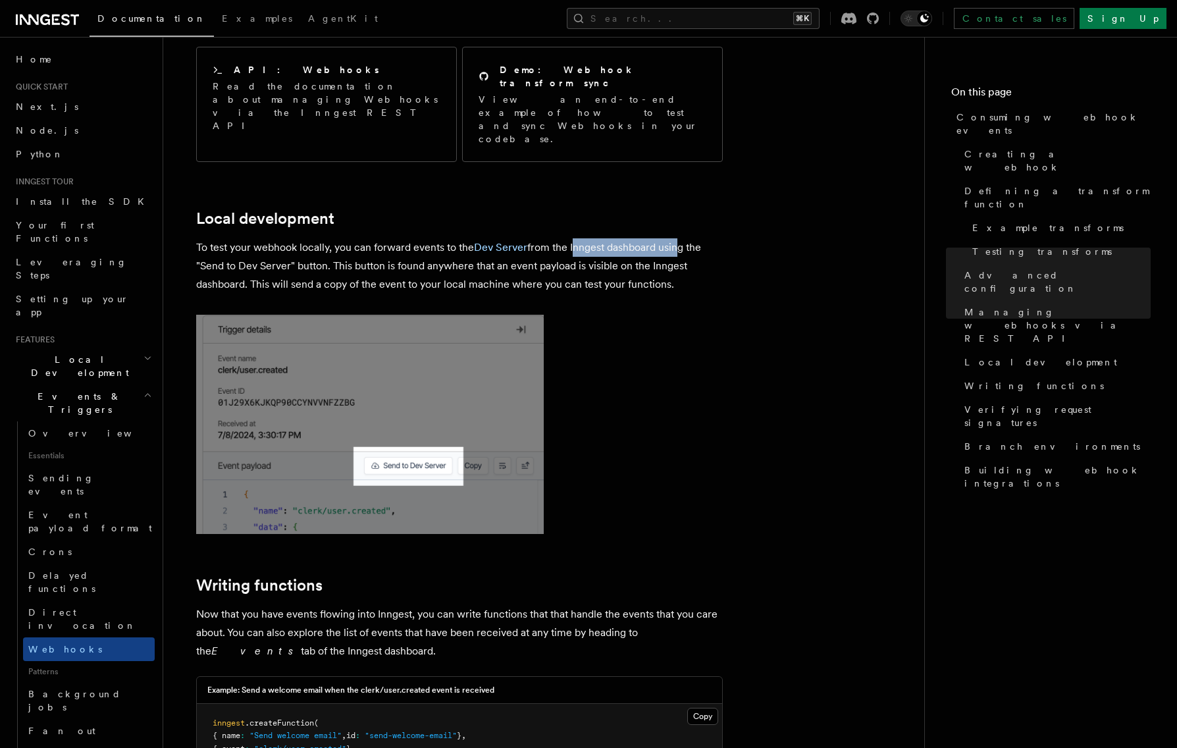
click at [674, 238] on p "To test your webhook locally, you can forward events to the Dev Server from the…" at bounding box center [459, 265] width 526 height 55
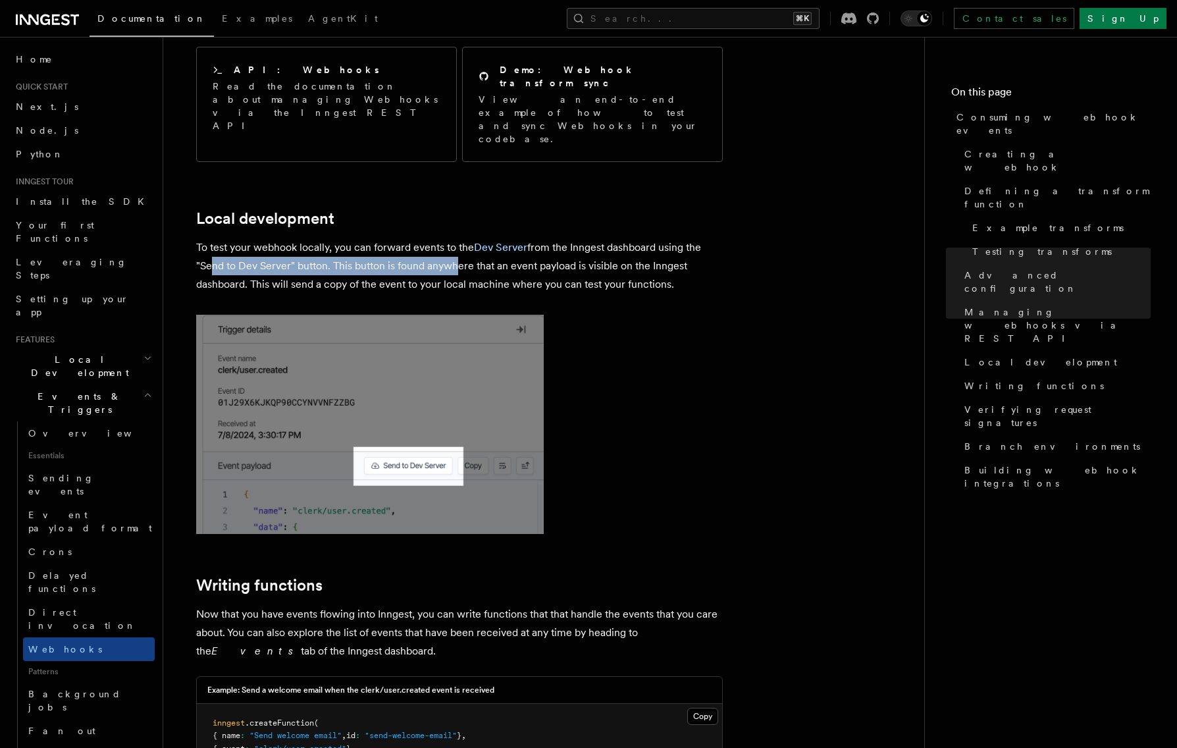
drag, startPoint x: 203, startPoint y: 176, endPoint x: 511, endPoint y: 185, distance: 307.4
click at [488, 238] on p "To test your webhook locally, you can forward events to the Dev Server from the…" at bounding box center [459, 265] width 526 height 55
click at [511, 238] on p "To test your webhook locally, you can forward events to the Dev Server from the…" at bounding box center [459, 265] width 526 height 55
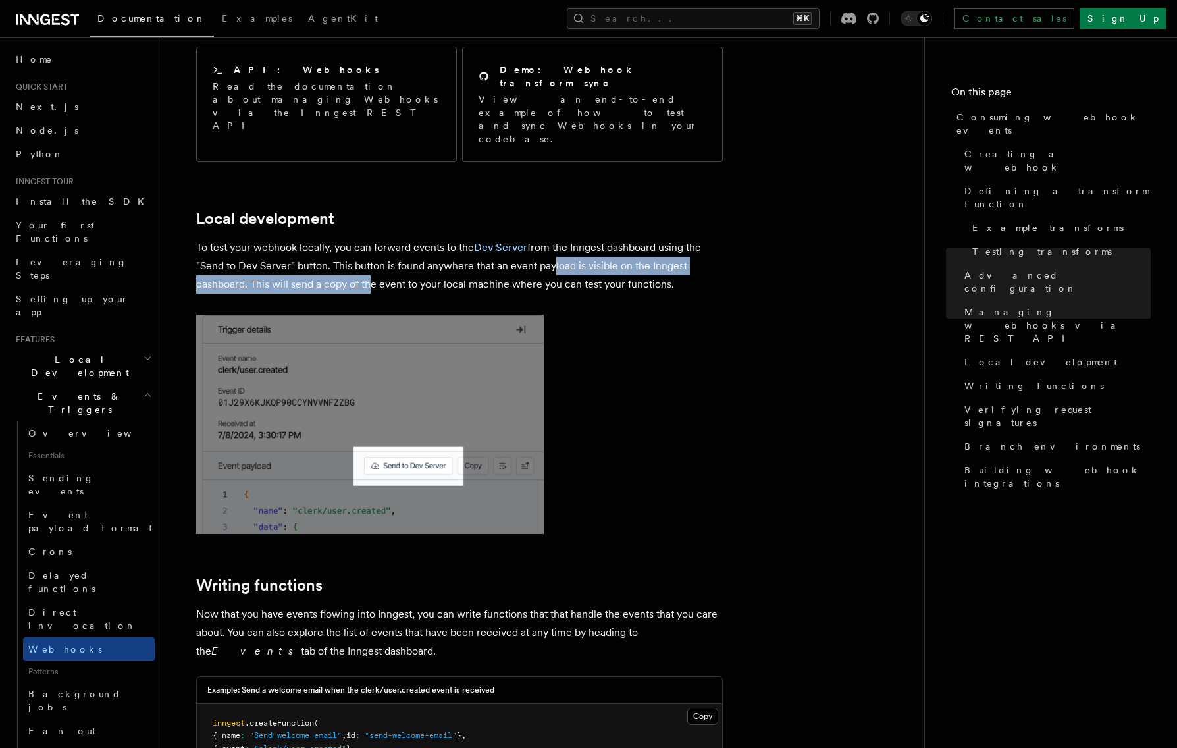
drag, startPoint x: 367, startPoint y: 184, endPoint x: 557, endPoint y: 183, distance: 190.8
click at [557, 238] on p "To test your webhook locally, you can forward events to the Dev Server from the…" at bounding box center [459, 265] width 526 height 55
click at [438, 238] on p "To test your webhook locally, you can forward events to the Dev Server from the…" at bounding box center [459, 265] width 526 height 55
drag, startPoint x: 480, startPoint y: 175, endPoint x: 661, endPoint y: 180, distance: 180.4
click at [660, 238] on p "To test your webhook locally, you can forward events to the Dev Server from the…" at bounding box center [459, 265] width 526 height 55
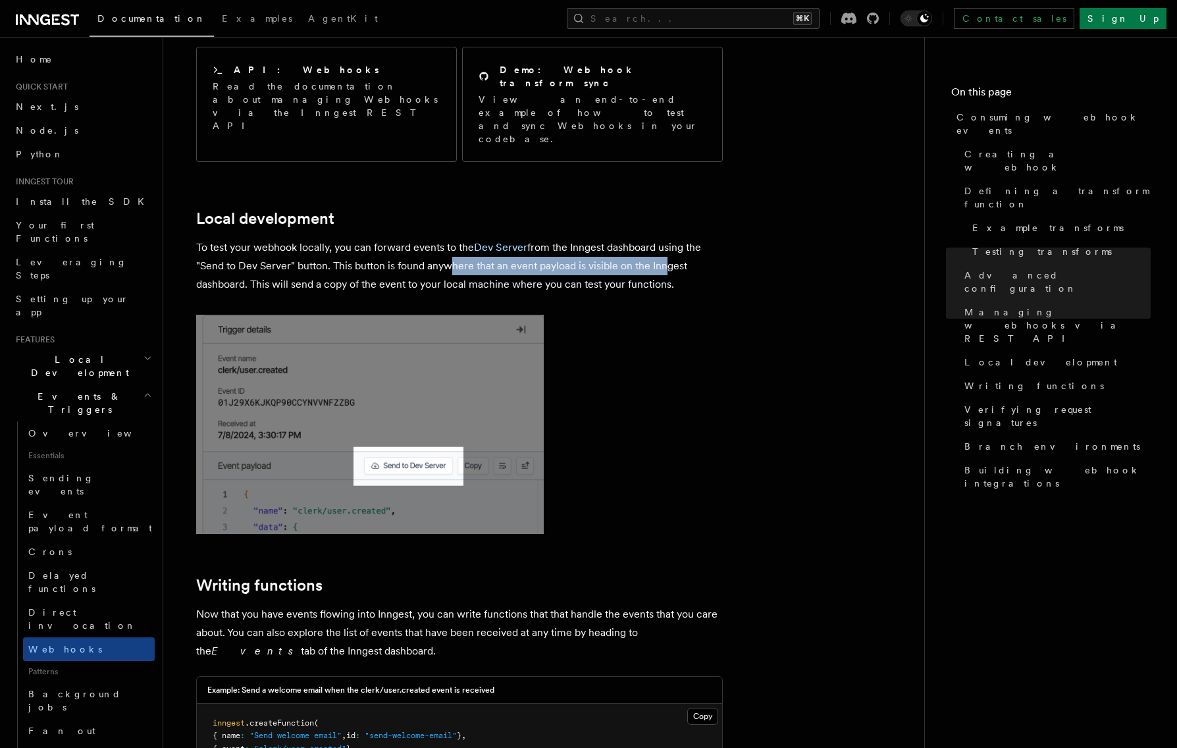
click at [661, 238] on p "To test your webhook locally, you can forward events to the Dev Server from the…" at bounding box center [459, 265] width 526 height 55
drag, startPoint x: 515, startPoint y: 174, endPoint x: 317, endPoint y: 192, distance: 199.6
click at [317, 238] on p "To test your webhook locally, you can forward events to the Dev Server from the…" at bounding box center [459, 265] width 526 height 55
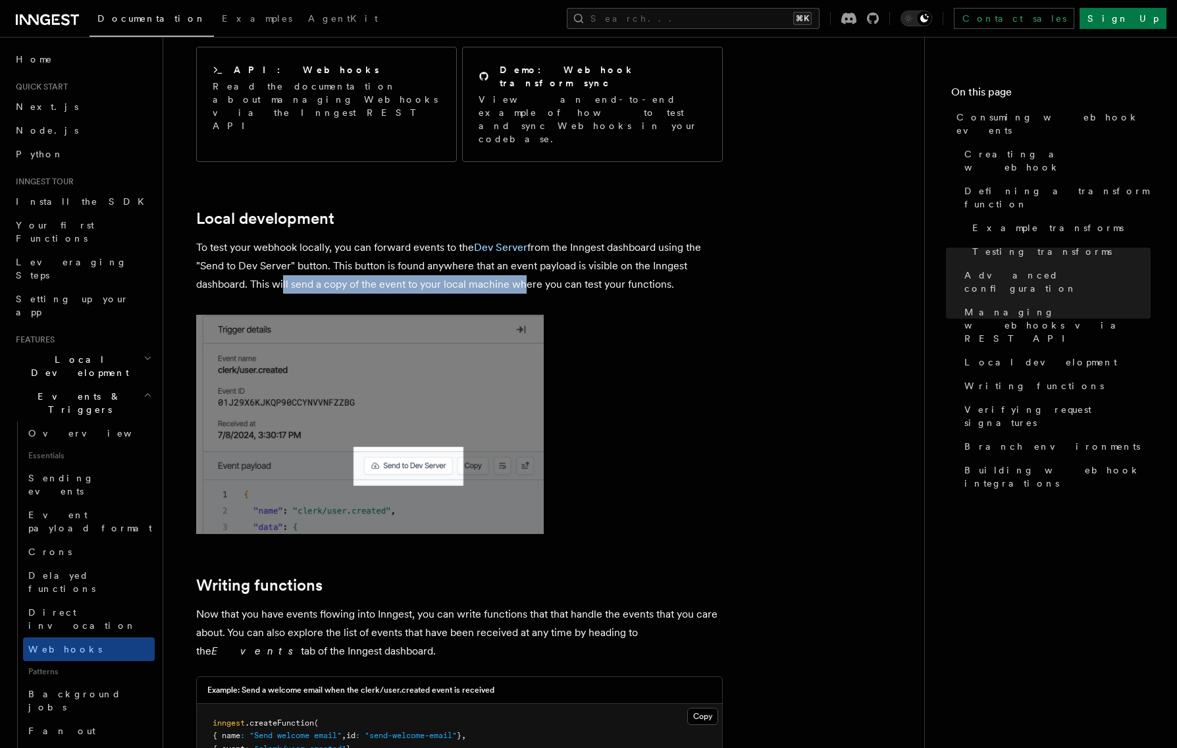
drag, startPoint x: 278, startPoint y: 192, endPoint x: 545, endPoint y: 195, distance: 266.5
click at [526, 238] on p "To test your webhook locally, you can forward events to the Dev Server from the…" at bounding box center [459, 265] width 526 height 55
click at [562, 238] on p "To test your webhook locally, you can forward events to the Dev Server from the…" at bounding box center [459, 265] width 526 height 55
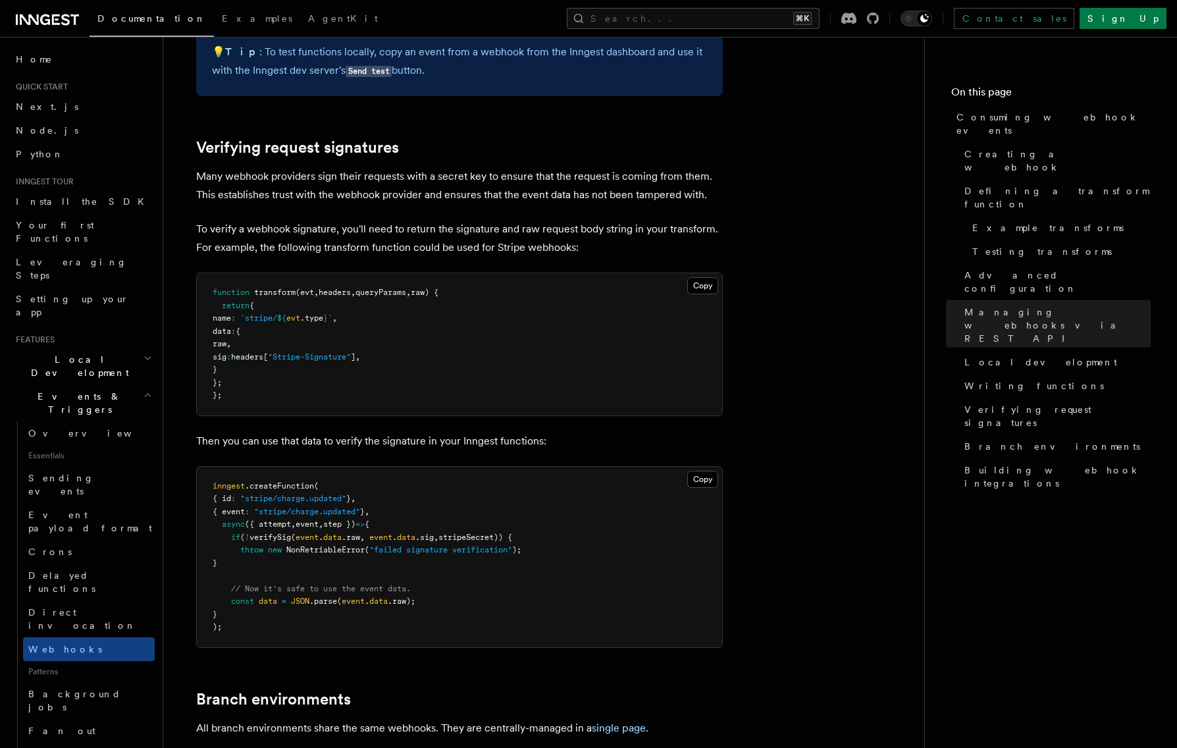
scroll to position [3917, 0]
